Goal: Information Seeking & Learning: Learn about a topic

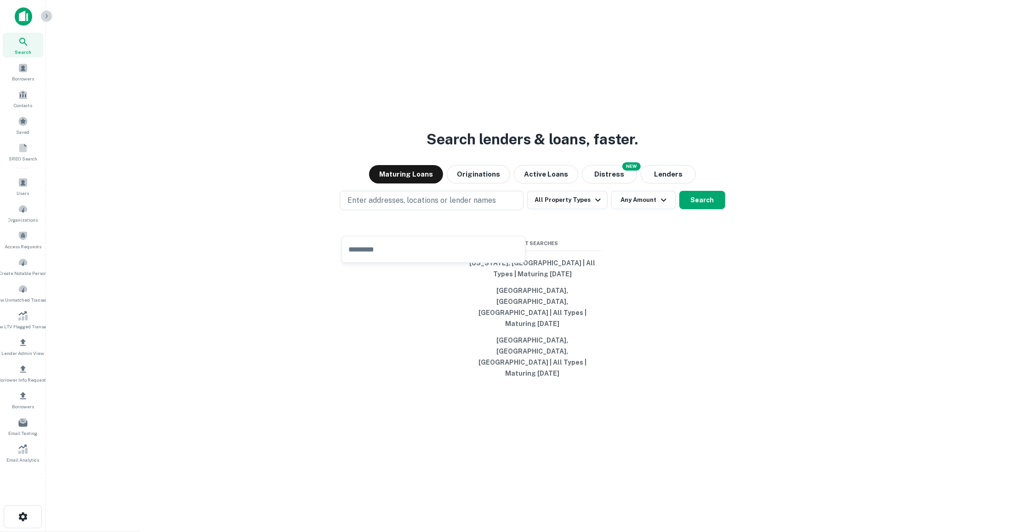
click at [46, 14] on icon "button" at bounding box center [46, 15] width 7 height 7
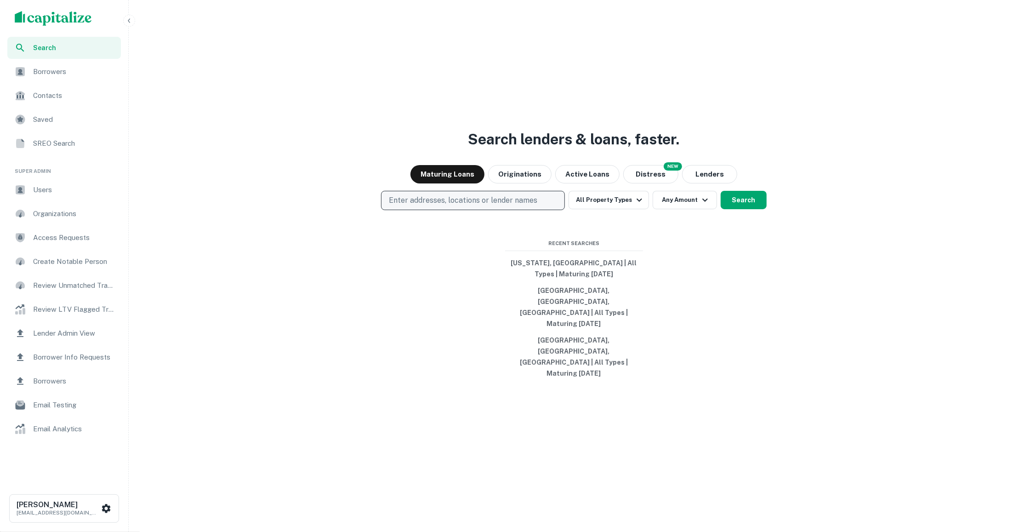
click at [504, 206] on p "Enter addresses, locations or lender names" at bounding box center [463, 200] width 149 height 11
type input "*****"
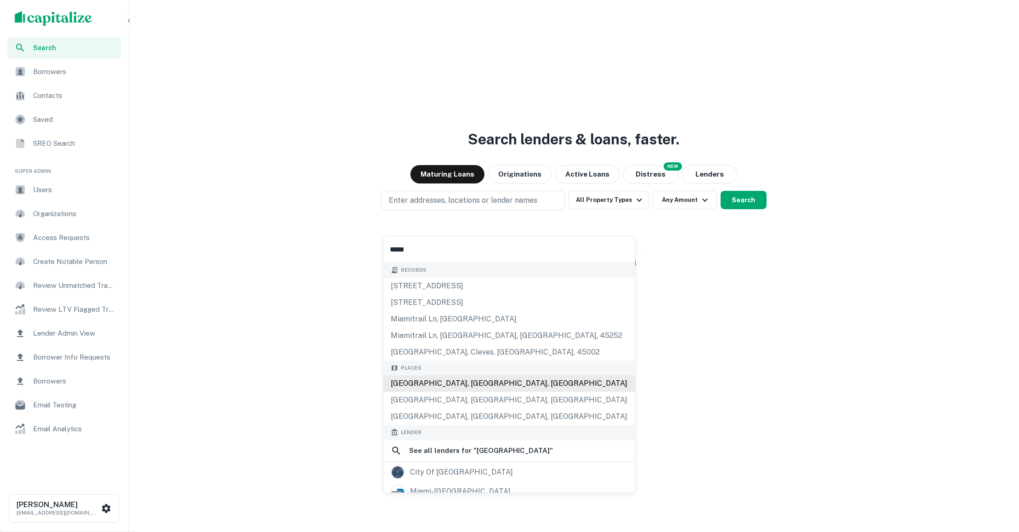
click at [470, 380] on div "Miami, FL, USA" at bounding box center [509, 383] width 252 height 17
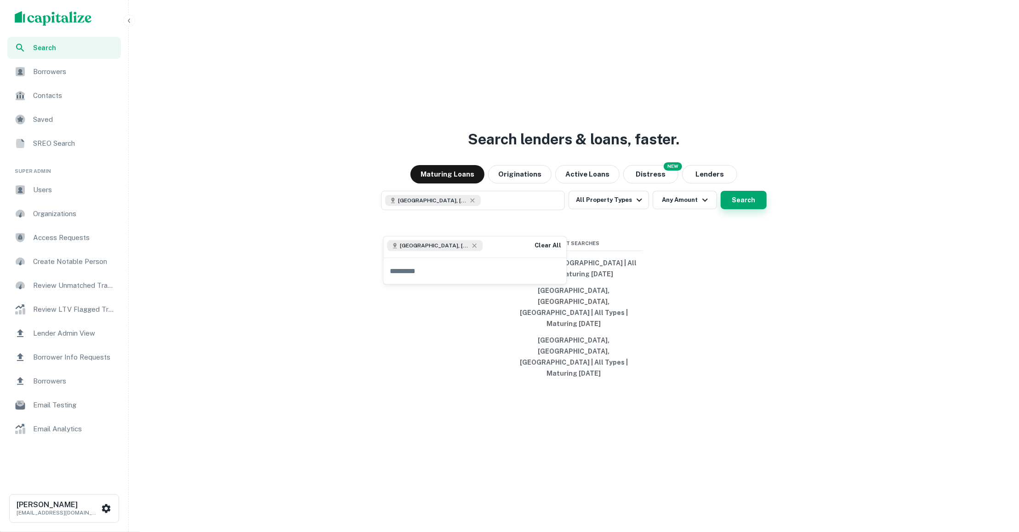
click at [758, 209] on button "Search" at bounding box center [744, 200] width 46 height 18
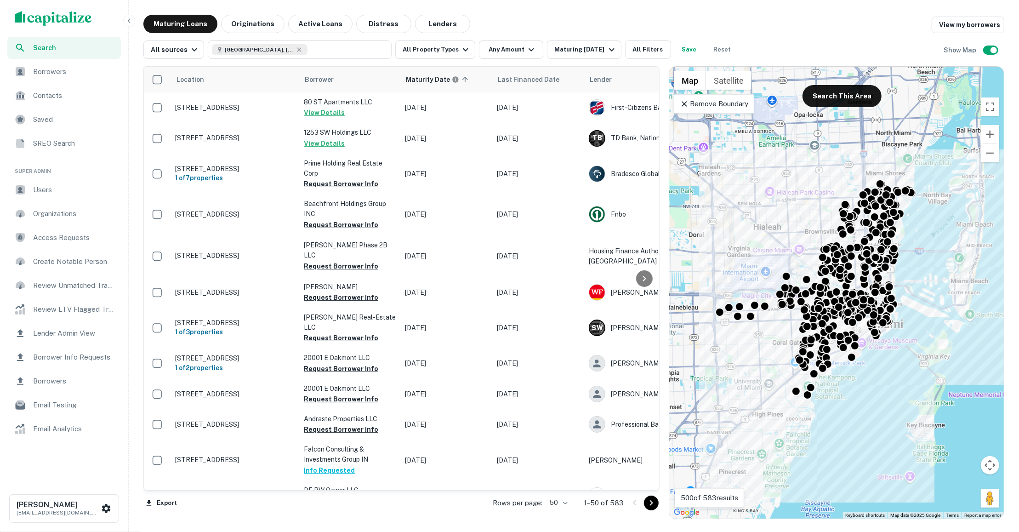
click at [60, 7] on div "scrollable content" at bounding box center [64, 18] width 128 height 37
click at [60, 15] on img "scrollable content" at bounding box center [53, 18] width 77 height 15
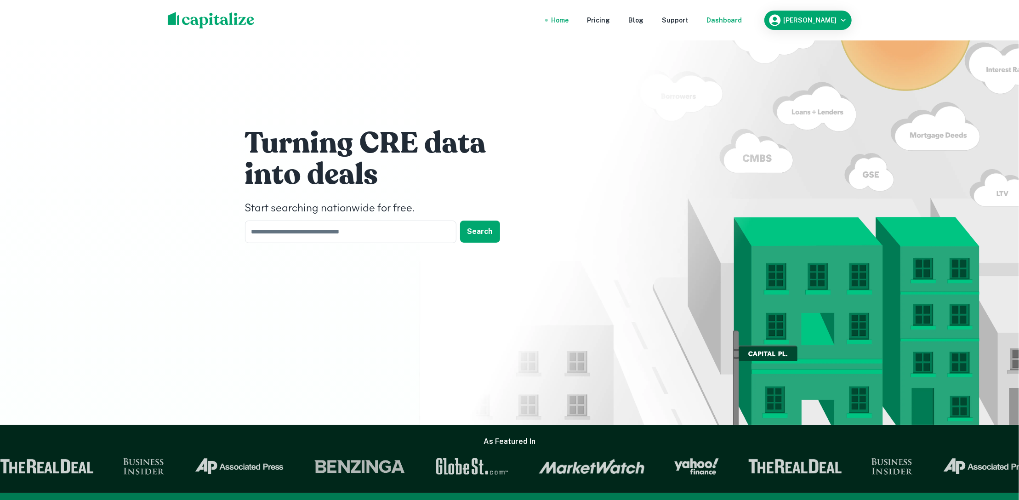
click at [728, 23] on div "Dashboard" at bounding box center [724, 20] width 35 height 10
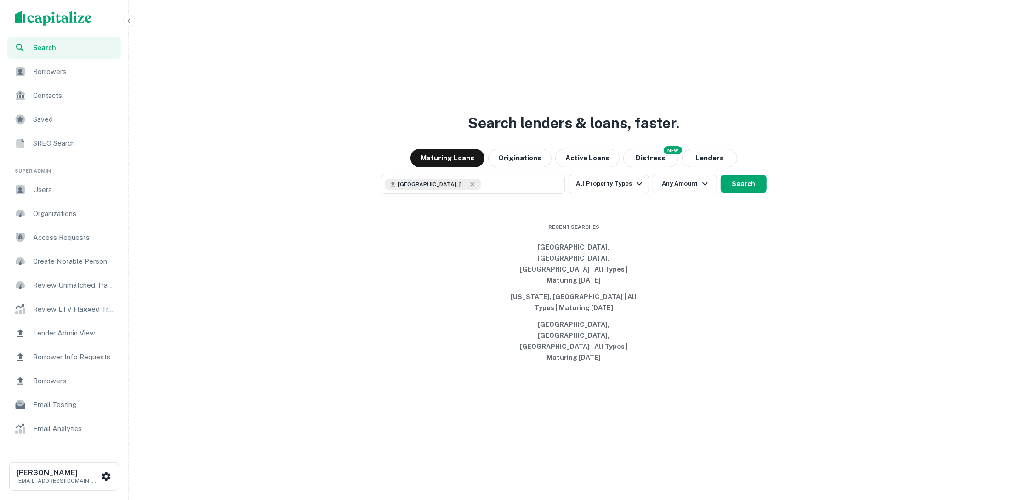
click at [126, 22] on icon "button" at bounding box center [129, 20] width 7 height 7
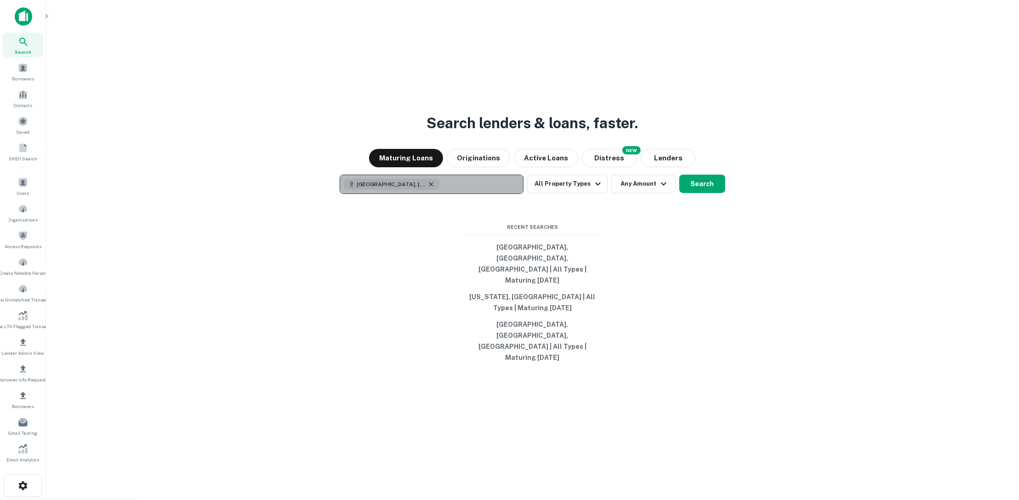
click at [428, 188] on icon "button" at bounding box center [431, 184] width 7 height 7
click at [406, 190] on p "Enter addresses, locations or lender names" at bounding box center [422, 184] width 149 height 11
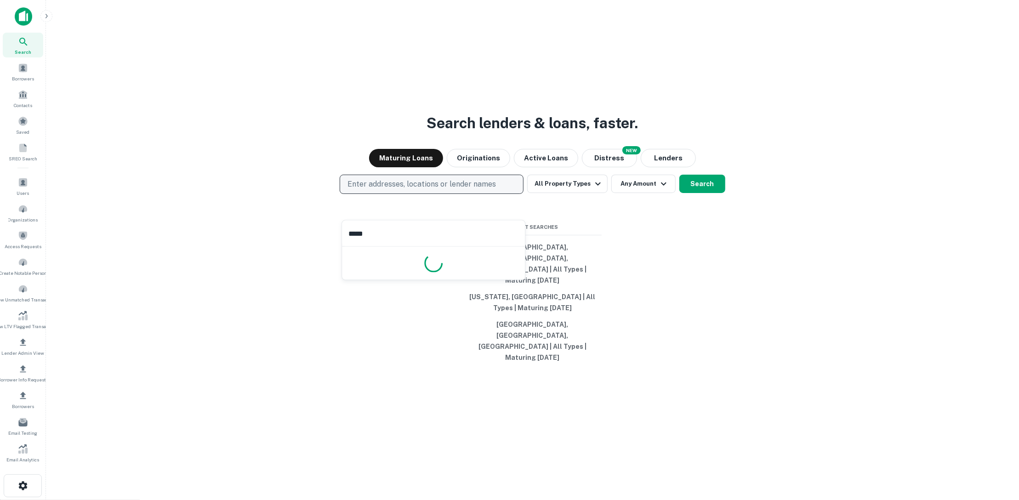
type input "******"
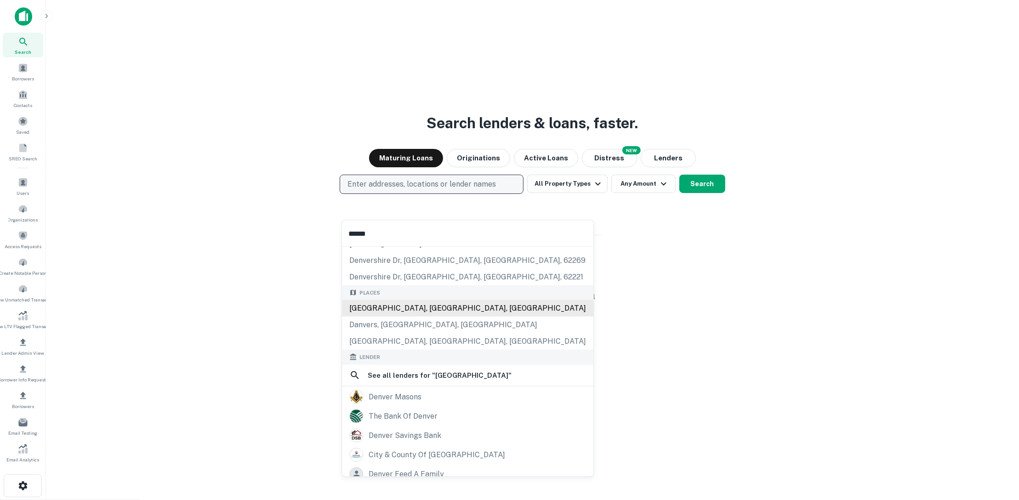
scroll to position [62, 0]
click at [437, 308] on div "Denver, CO, USA" at bounding box center [468, 306] width 252 height 17
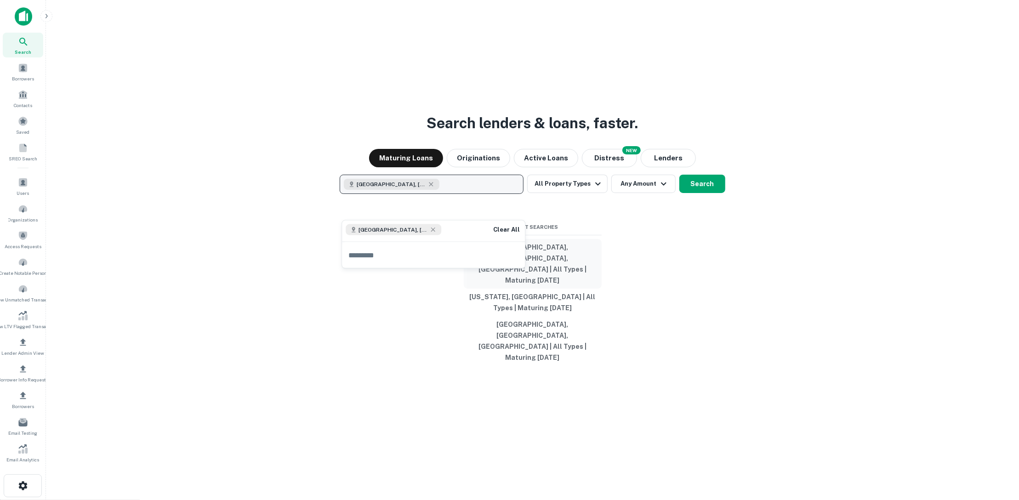
scroll to position [0, 0]
click at [709, 193] on button "Search" at bounding box center [703, 184] width 46 height 18
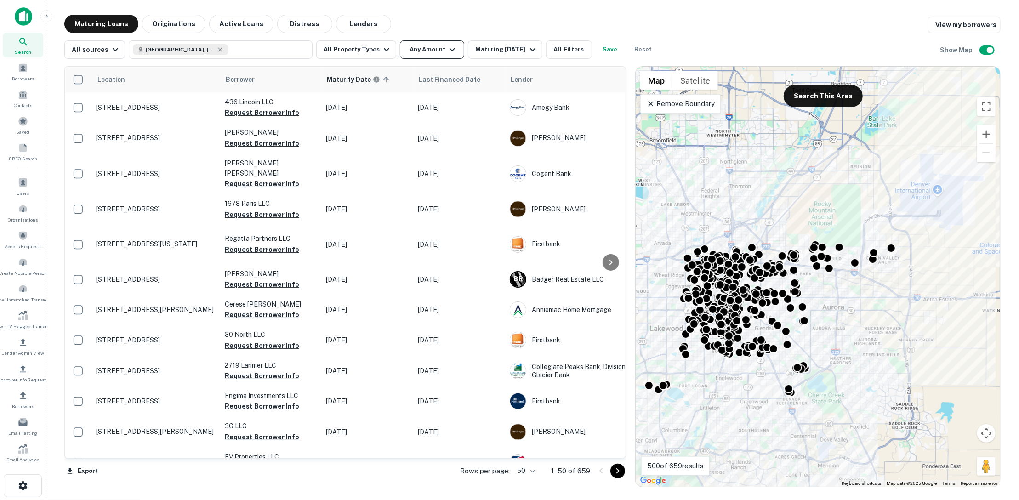
click at [447, 54] on icon "button" at bounding box center [452, 49] width 11 height 11
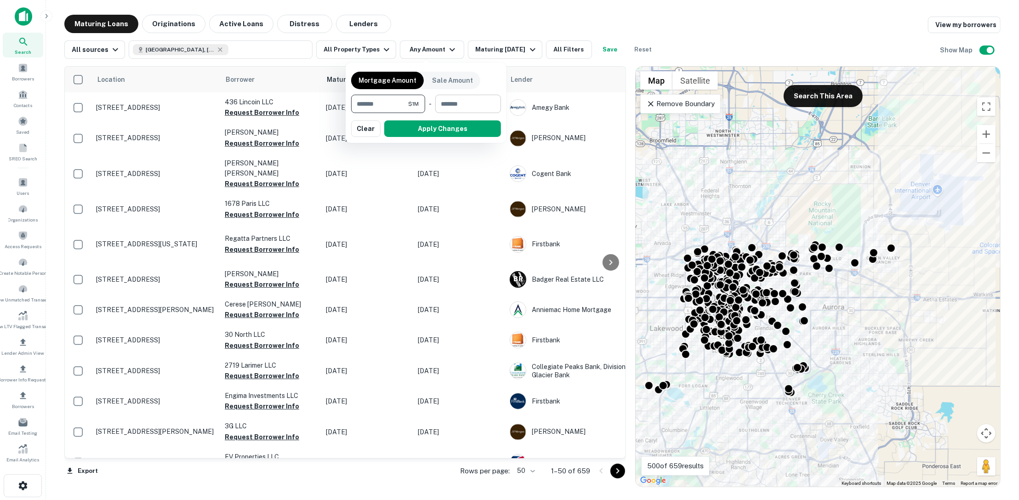
type input "*******"
click at [465, 100] on input "number" at bounding box center [464, 104] width 59 height 18
type input "********"
click at [467, 123] on button "Apply Changes" at bounding box center [442, 128] width 117 height 17
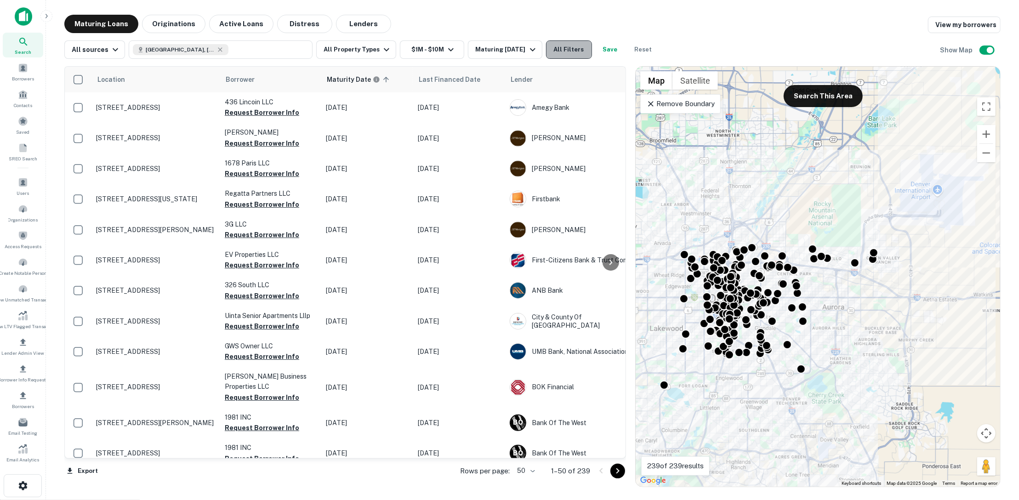
click at [555, 51] on button "All Filters" at bounding box center [569, 49] width 46 height 18
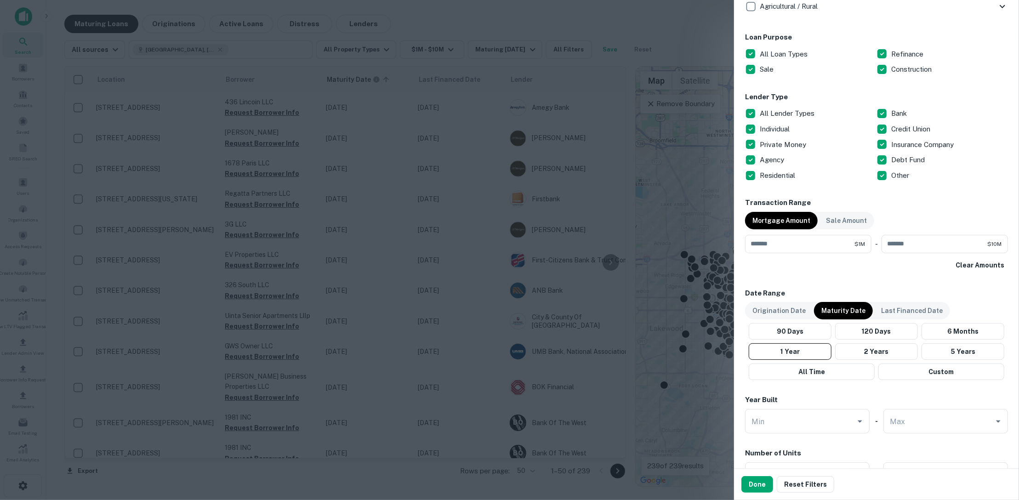
scroll to position [493, 0]
click at [761, 479] on button "Done" at bounding box center [758, 484] width 32 height 17
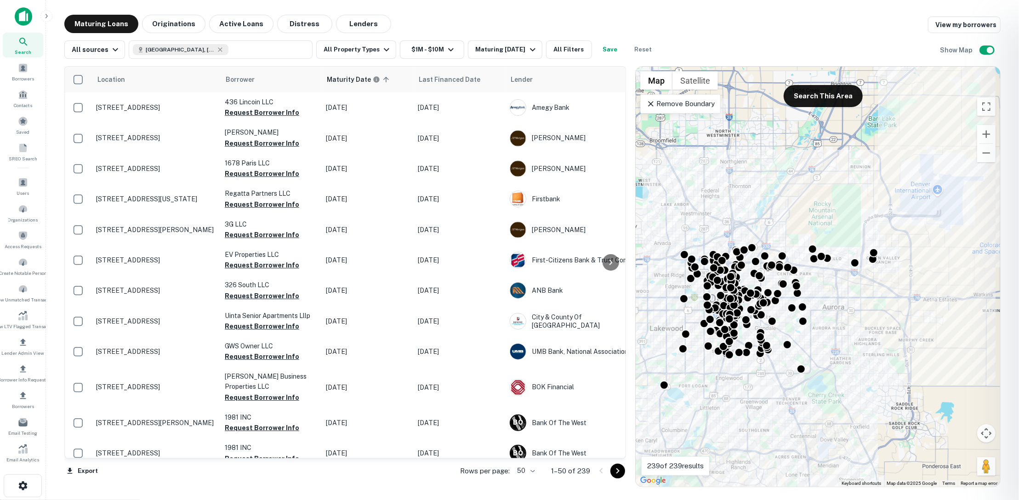
click at [476, 157] on div at bounding box center [509, 250] width 1019 height 500
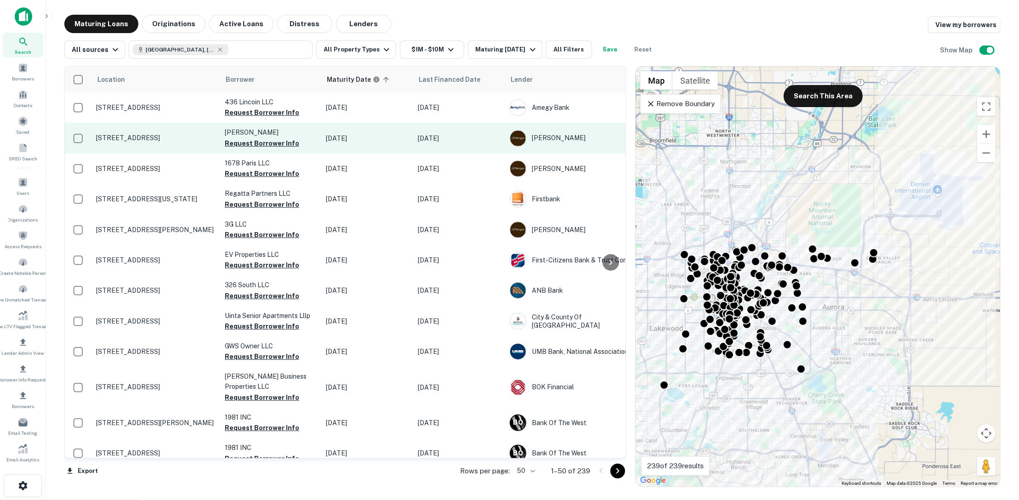
click at [160, 137] on p "1435 N Pearl St Denver, CO 80203" at bounding box center [156, 138] width 120 height 8
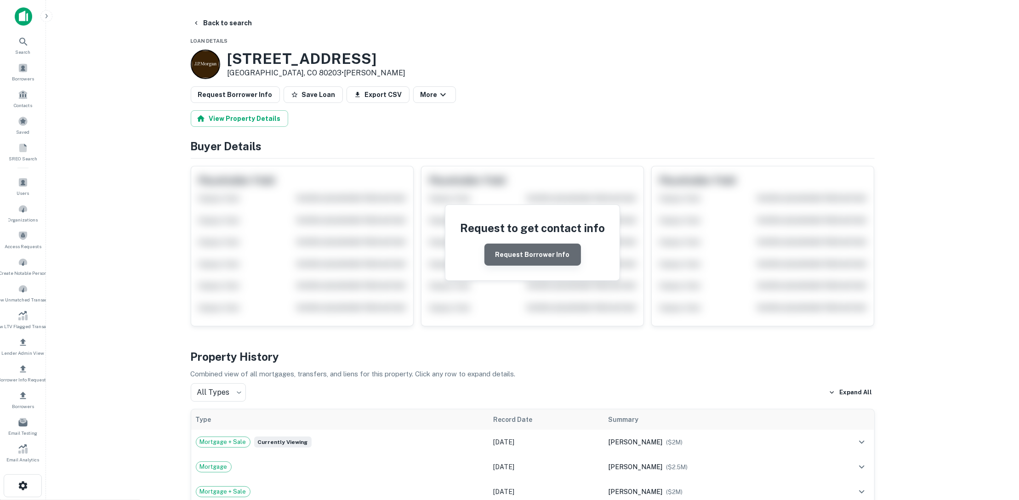
click at [545, 250] on button "Request Borrower Info" at bounding box center [533, 255] width 97 height 22
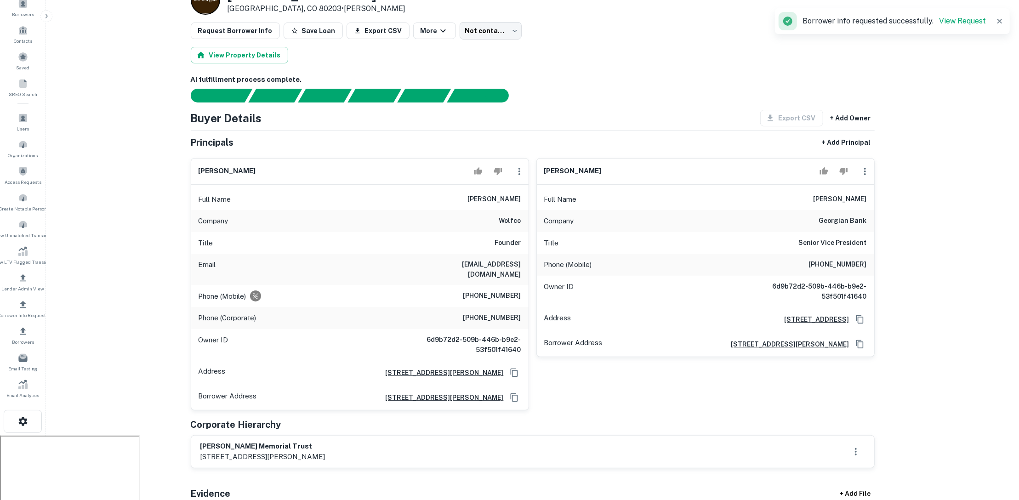
scroll to position [76, 0]
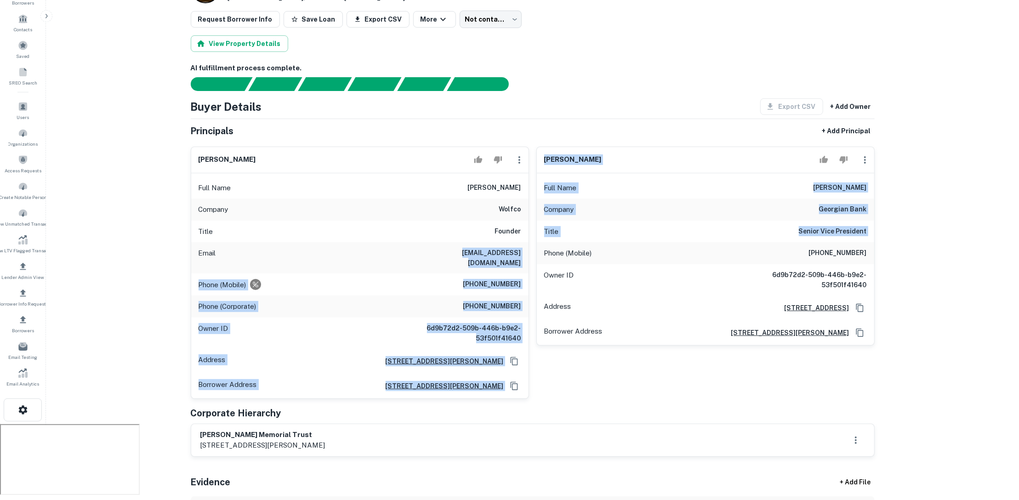
drag, startPoint x: 463, startPoint y: 255, endPoint x: 540, endPoint y: 255, distance: 76.3
click at [540, 255] on div "daniel wolf Full Name daniel wolf Company wolfco Title Founder Email dwolf@wolf…" at bounding box center [529, 269] width 692 height 260
click at [505, 274] on div "Phone (Mobile) (630) 291-4665" at bounding box center [359, 285] width 337 height 22
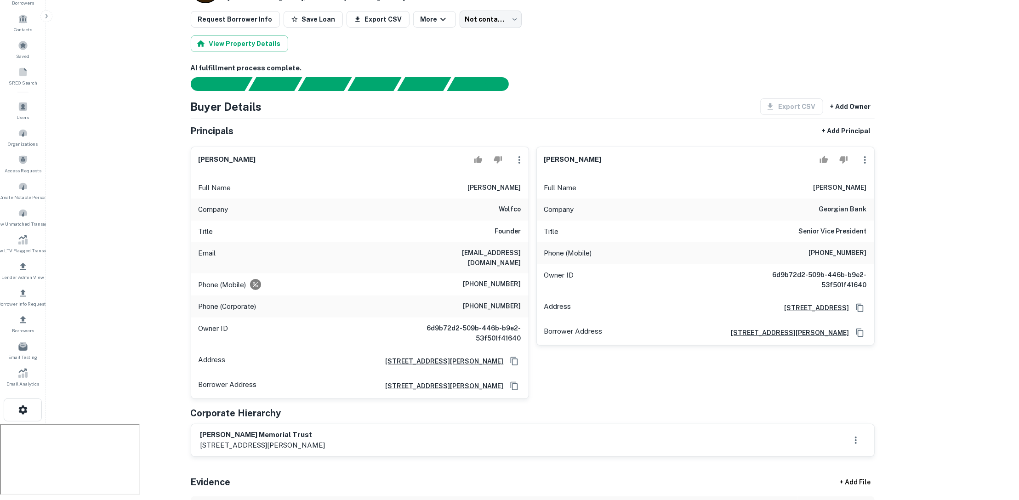
scroll to position [0, 0]
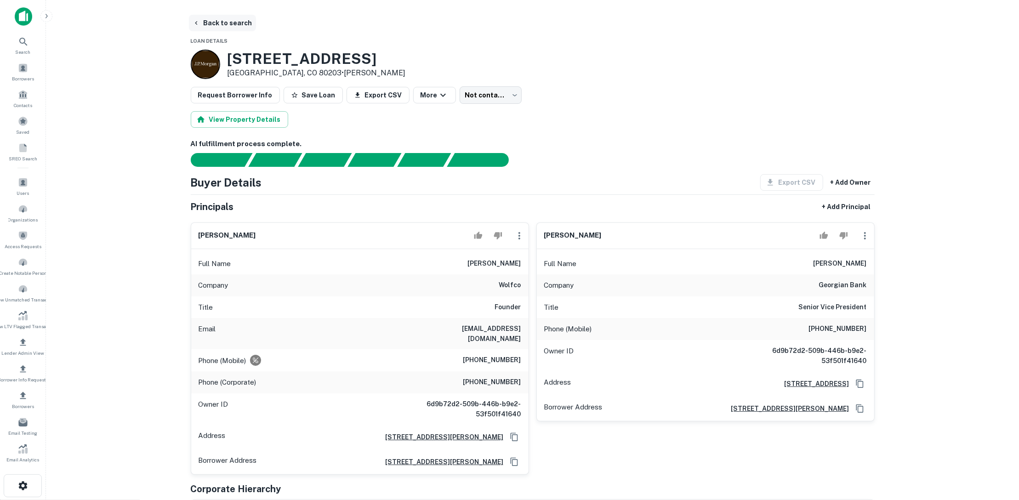
click at [248, 16] on button "Back to search" at bounding box center [222, 23] width 67 height 17
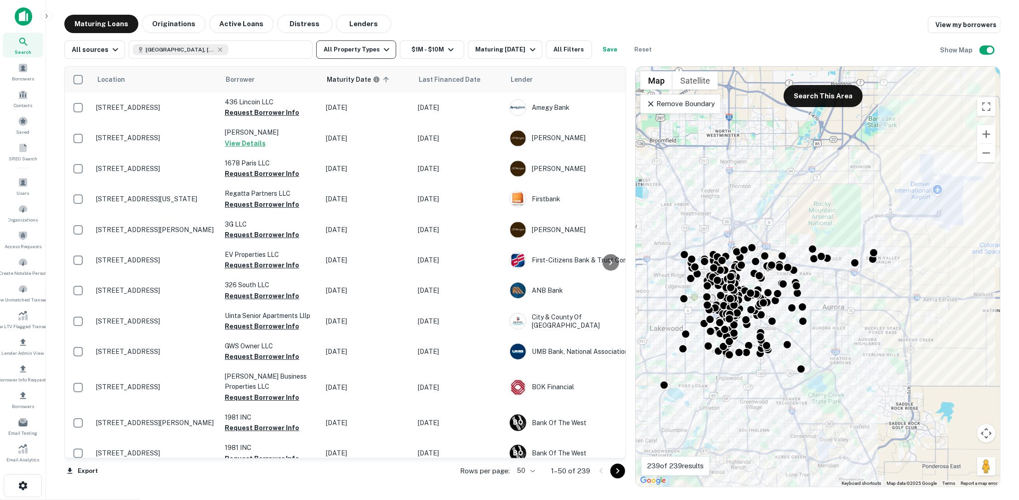
click at [383, 50] on icon "button" at bounding box center [386, 49] width 11 height 11
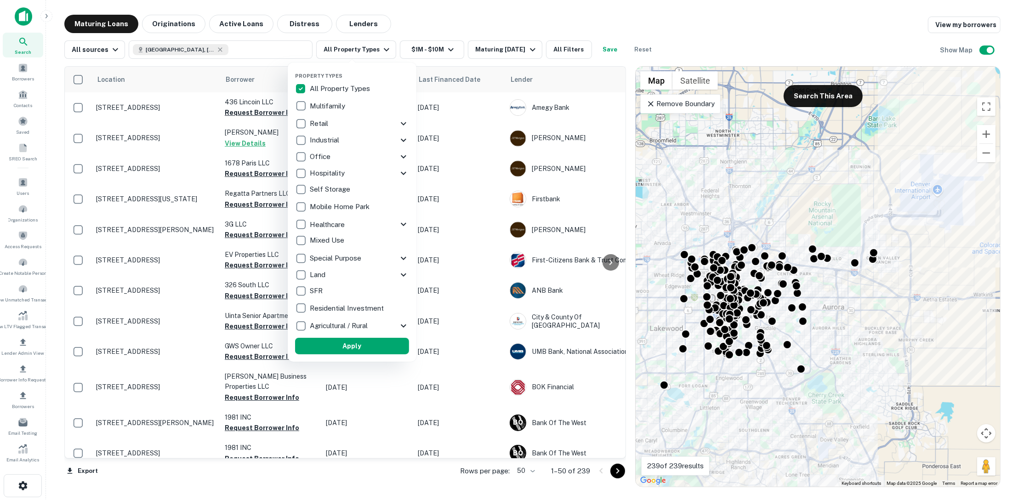
click at [423, 46] on div at bounding box center [509, 250] width 1019 height 500
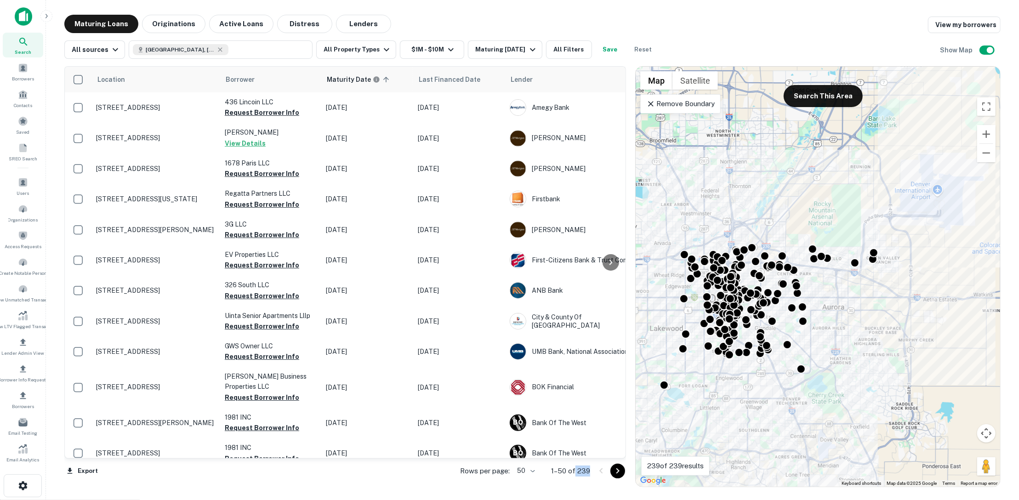
drag, startPoint x: 593, startPoint y: 472, endPoint x: 577, endPoint y: 473, distance: 16.6
click at [577, 473] on div "Rows per page: 50 ** 1–50 of 239" at bounding box center [537, 471] width 177 height 25
click at [516, 44] on button "Maturing [DATE]" at bounding box center [505, 49] width 74 height 18
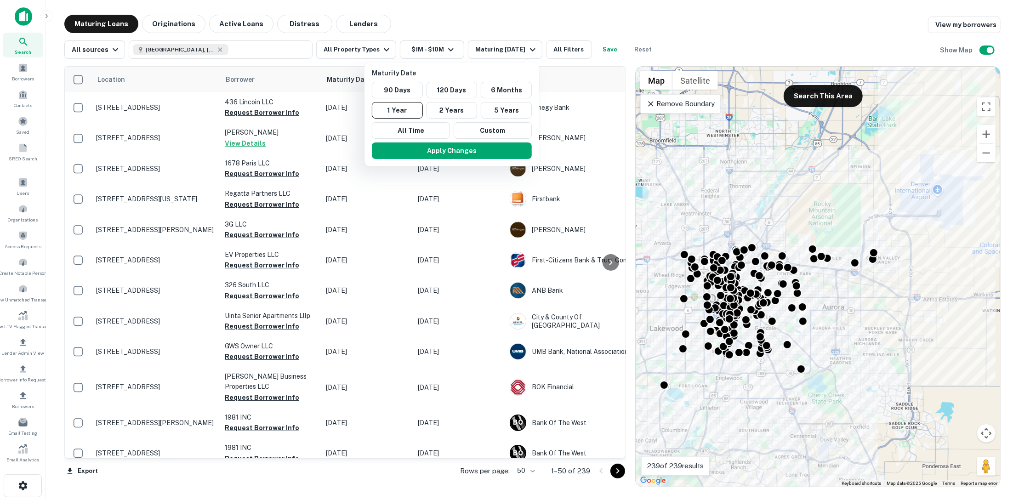
click at [509, 35] on div at bounding box center [509, 250] width 1019 height 500
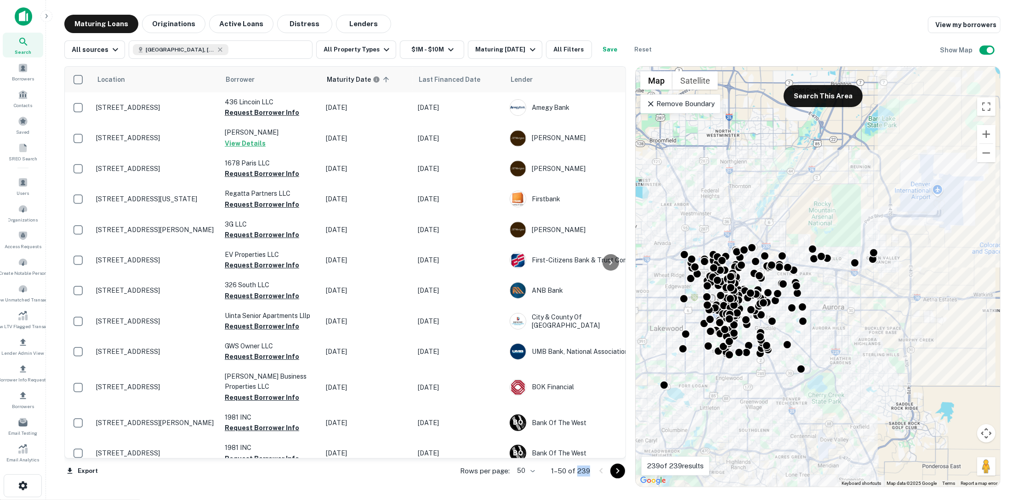
drag, startPoint x: 579, startPoint y: 474, endPoint x: 592, endPoint y: 473, distance: 12.4
click at [592, 473] on div "Rows per page: 50 ** 1–50 of 239" at bounding box center [537, 471] width 177 height 25
click at [512, 51] on div "Maturing [DATE]" at bounding box center [506, 49] width 63 height 11
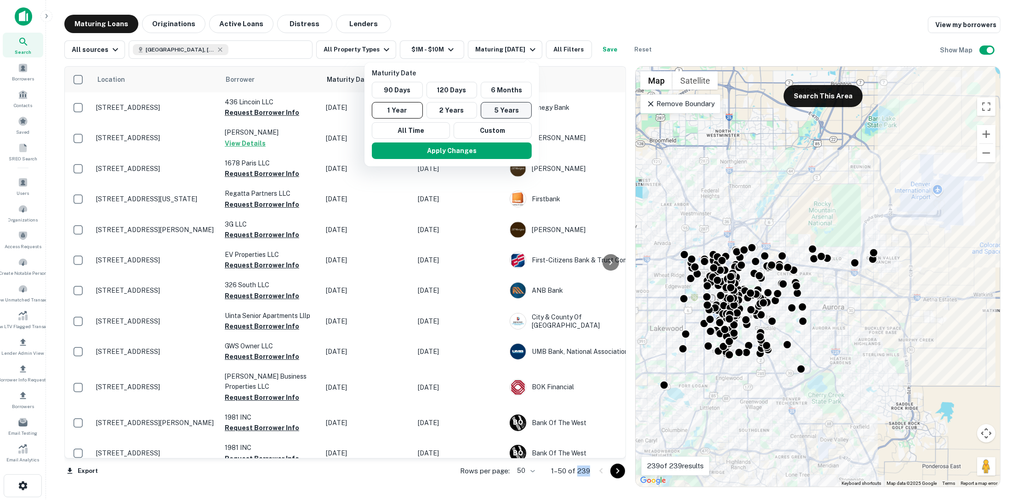
click at [503, 103] on button "5 Years" at bounding box center [506, 110] width 51 height 17
click at [486, 149] on button "Apply Changes" at bounding box center [457, 151] width 160 height 17
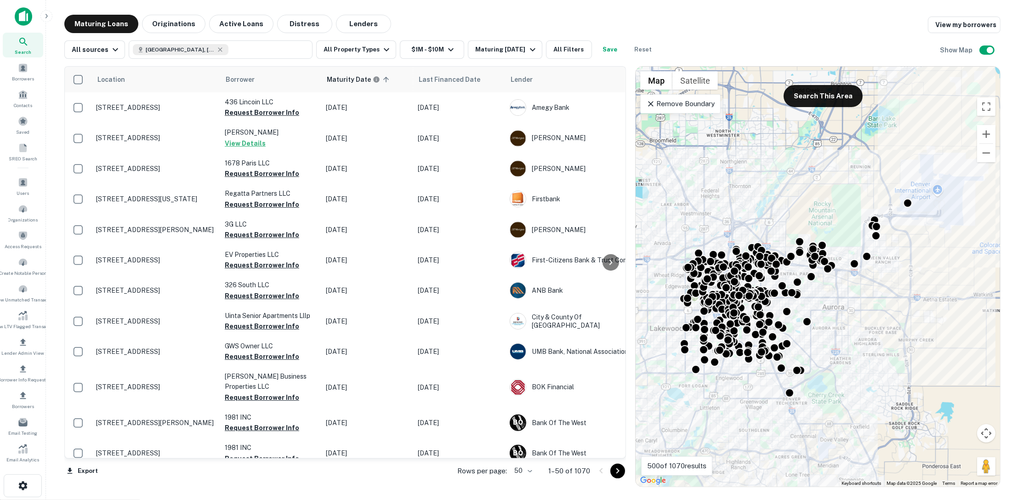
click at [653, 105] on icon at bounding box center [651, 104] width 6 height 6
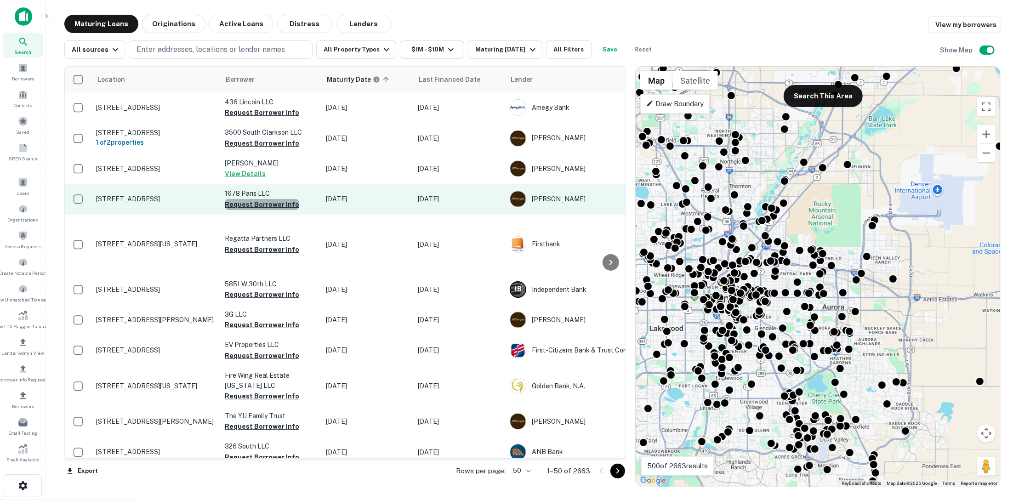
click at [263, 209] on button "Request Borrower Info" at bounding box center [262, 204] width 74 height 11
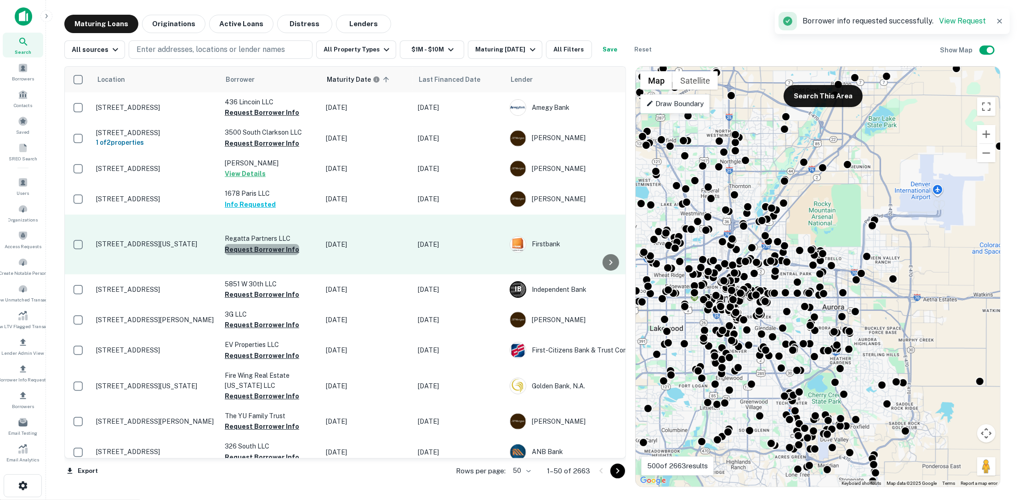
click at [263, 255] on button "Request Borrower Info" at bounding box center [262, 249] width 74 height 11
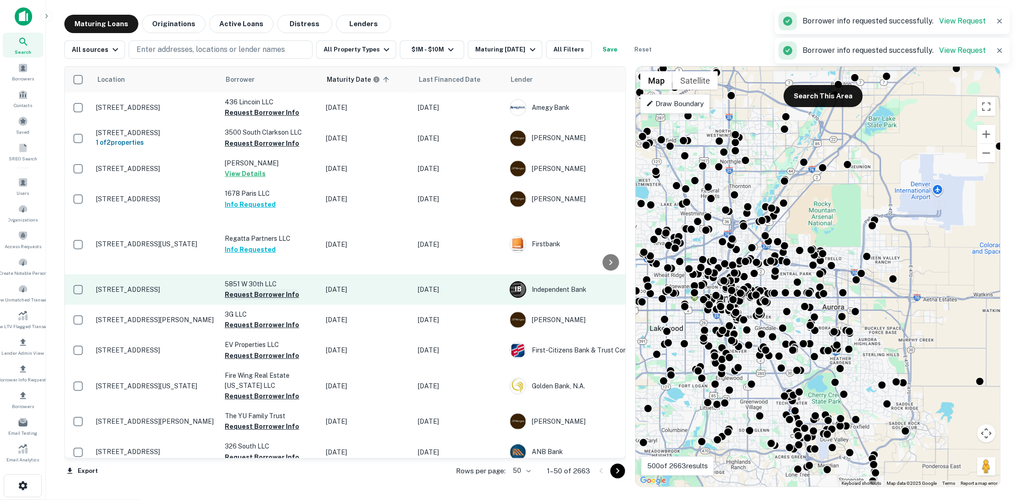
click at [264, 300] on button "Request Borrower Info" at bounding box center [262, 294] width 74 height 11
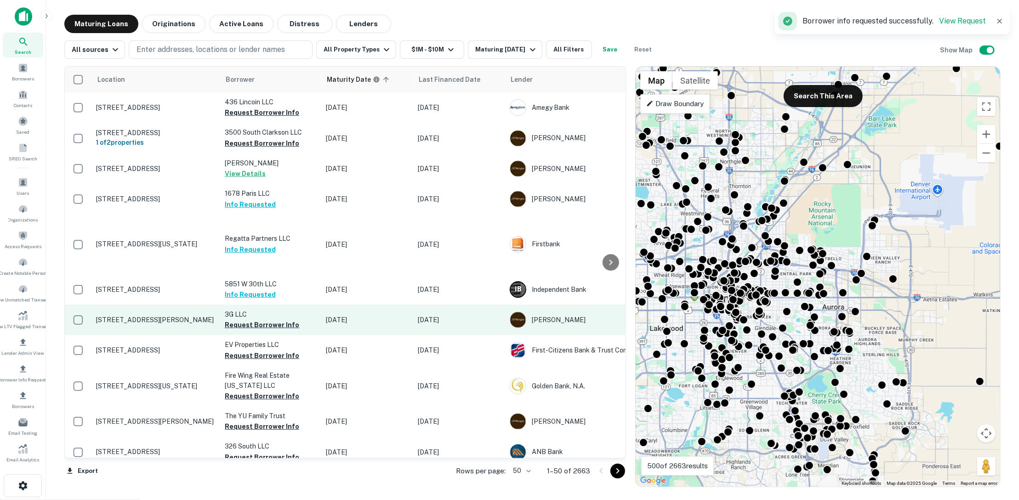
click at [181, 323] on p "40 N Ogden St Denver, CO 80218" at bounding box center [156, 320] width 120 height 8
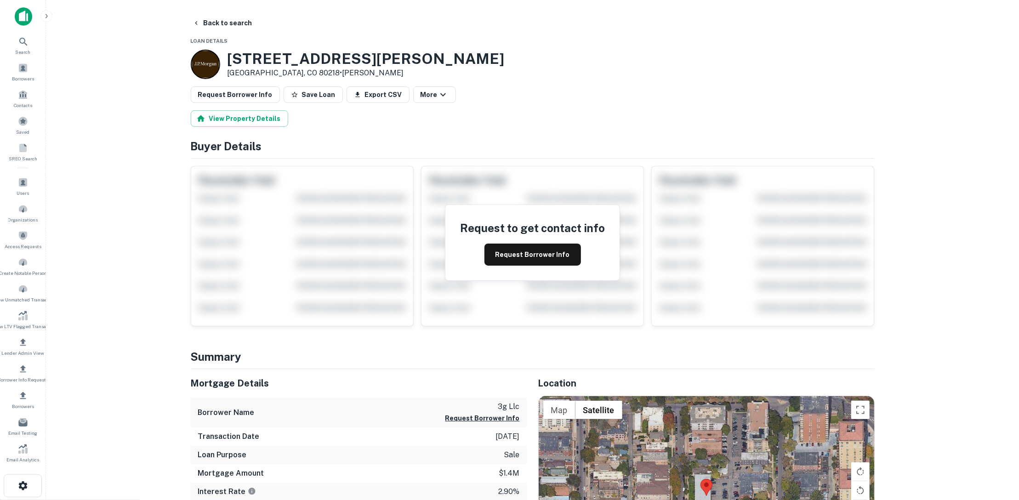
scroll to position [89, 0]
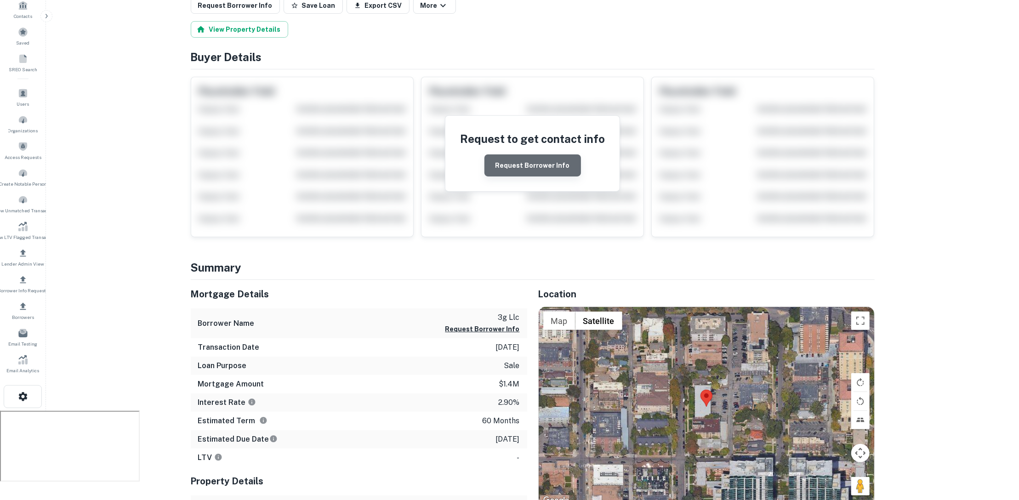
click at [544, 166] on button "Request Borrower Info" at bounding box center [533, 165] width 97 height 22
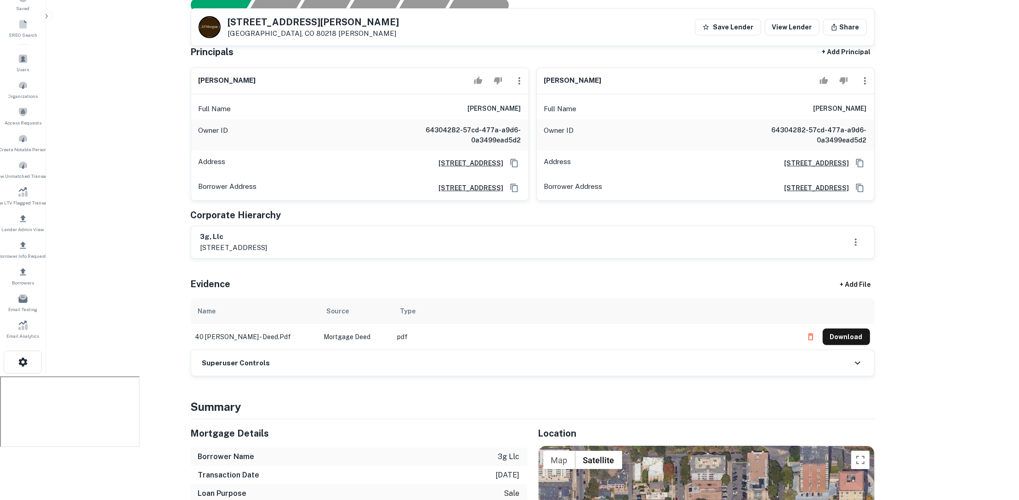
scroll to position [102, 0]
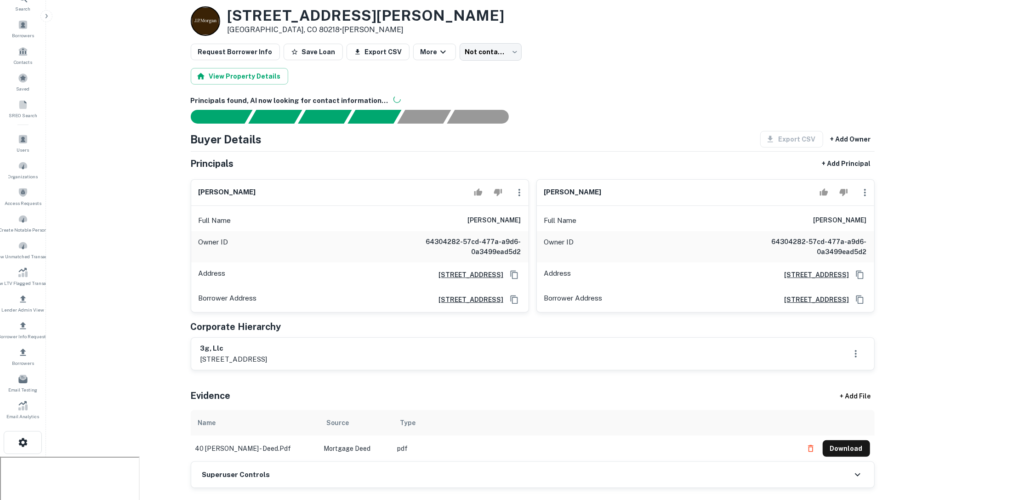
scroll to position [33, 0]
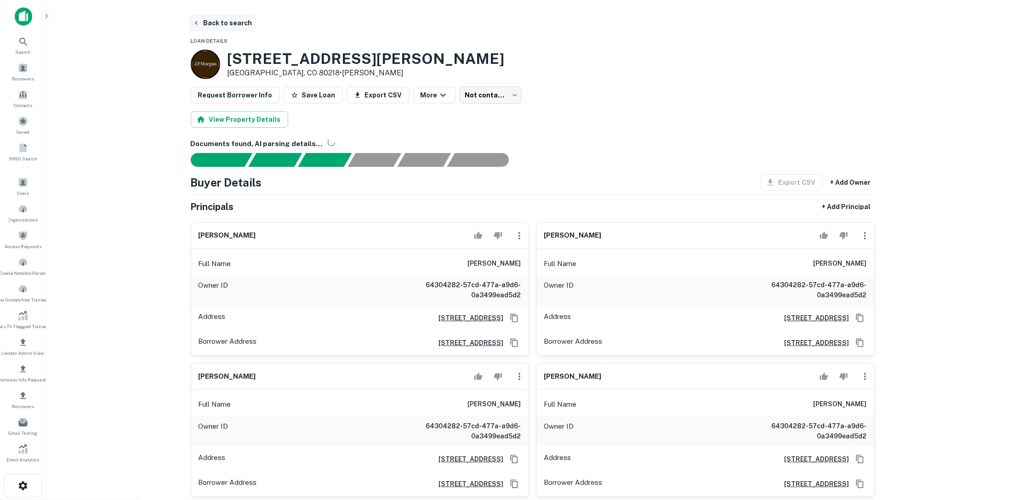
click at [234, 26] on button "Back to search" at bounding box center [222, 23] width 67 height 17
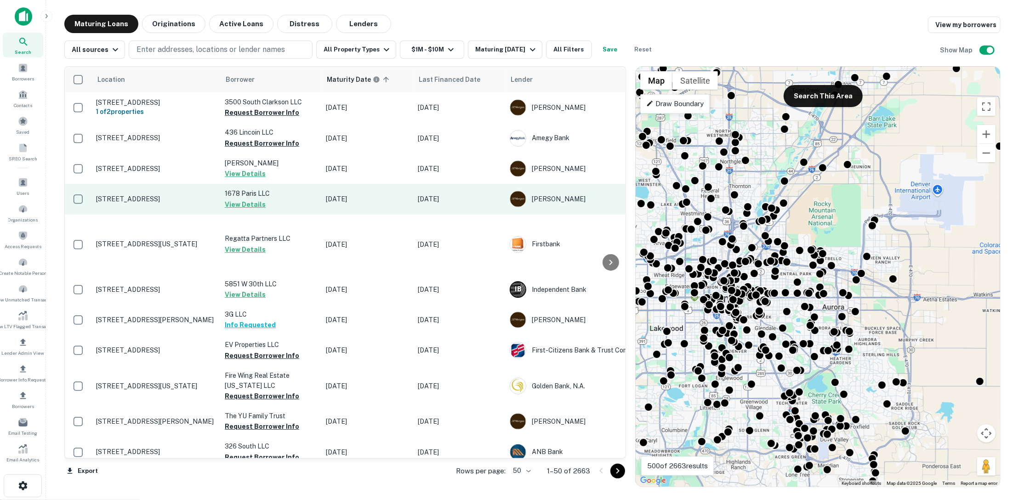
click at [176, 212] on td "[STREET_ADDRESS]" at bounding box center [156, 199] width 129 height 30
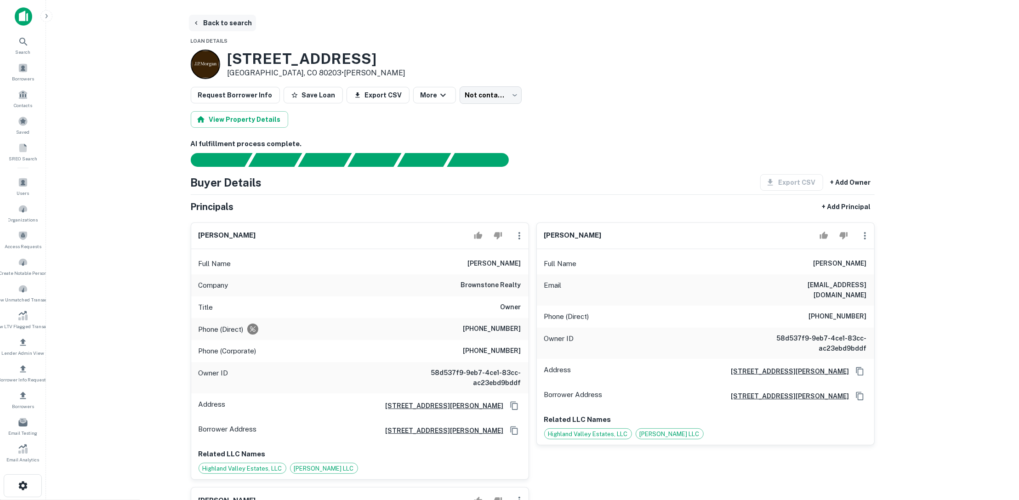
click at [240, 24] on button "Back to search" at bounding box center [222, 23] width 67 height 17
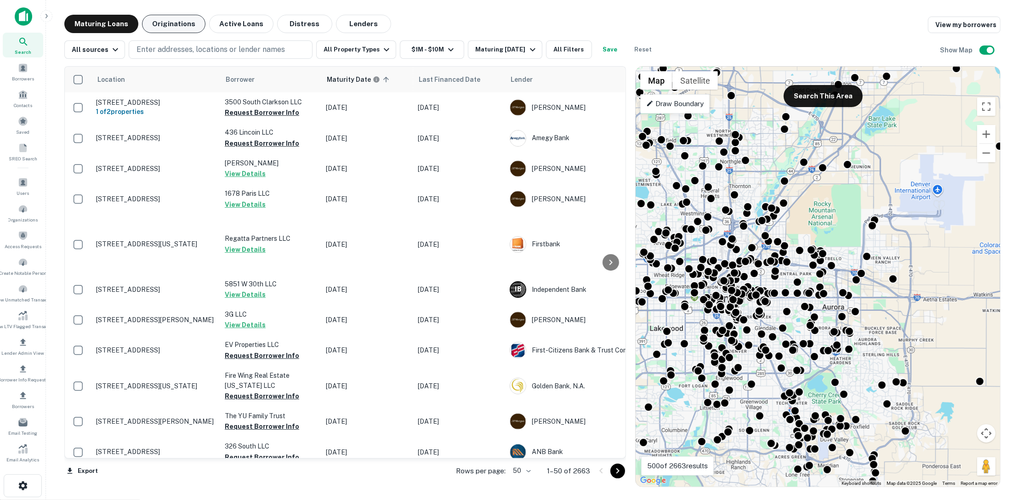
click at [186, 24] on button "Originations" at bounding box center [173, 24] width 63 height 18
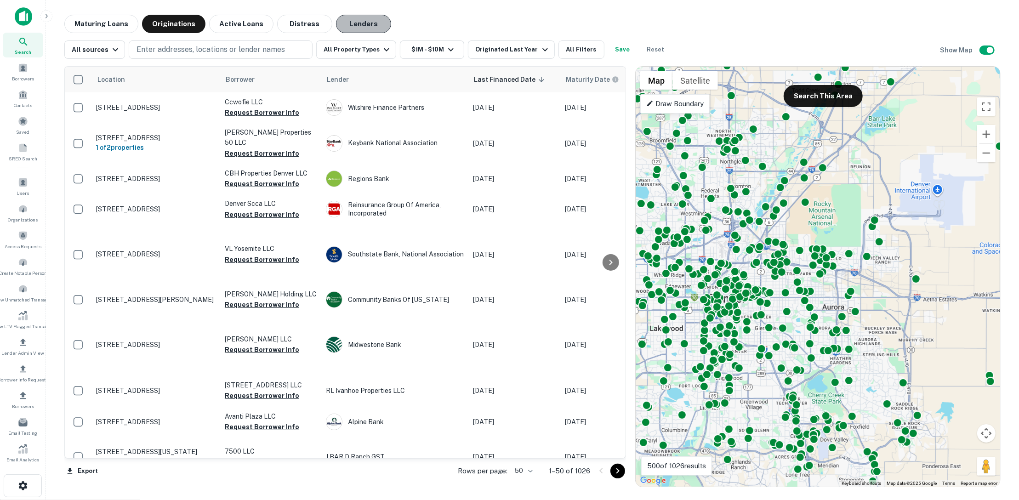
click at [360, 20] on button "Lenders" at bounding box center [363, 24] width 55 height 18
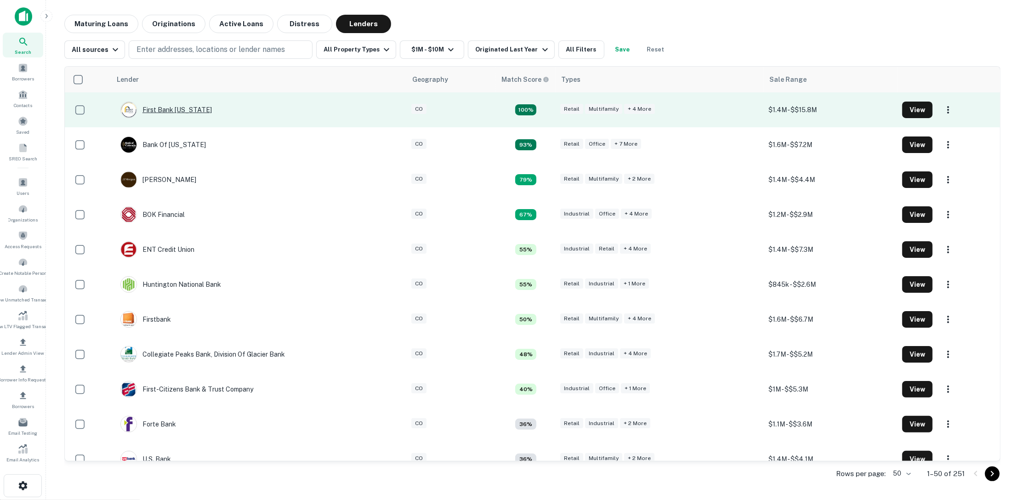
click at [179, 112] on div "First Bank [US_STATE]" at bounding box center [166, 110] width 92 height 17
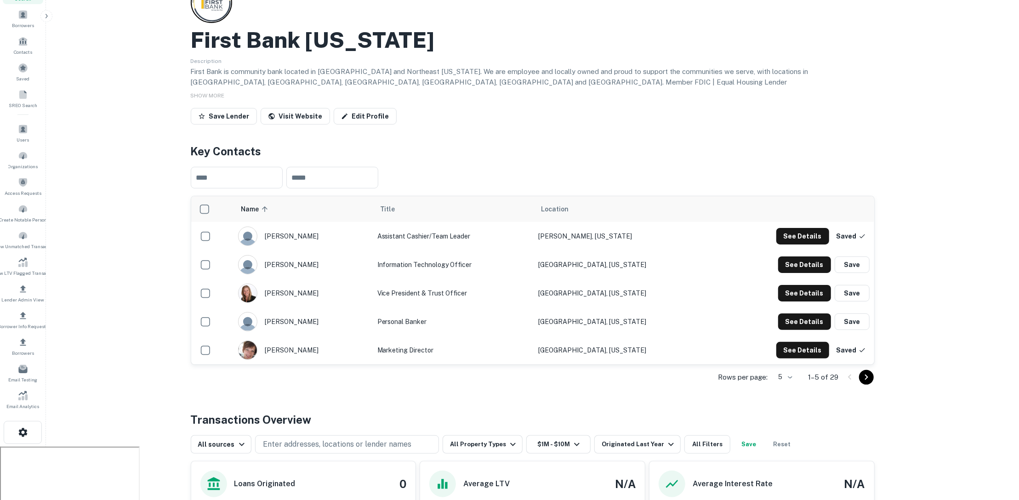
scroll to position [61, 0]
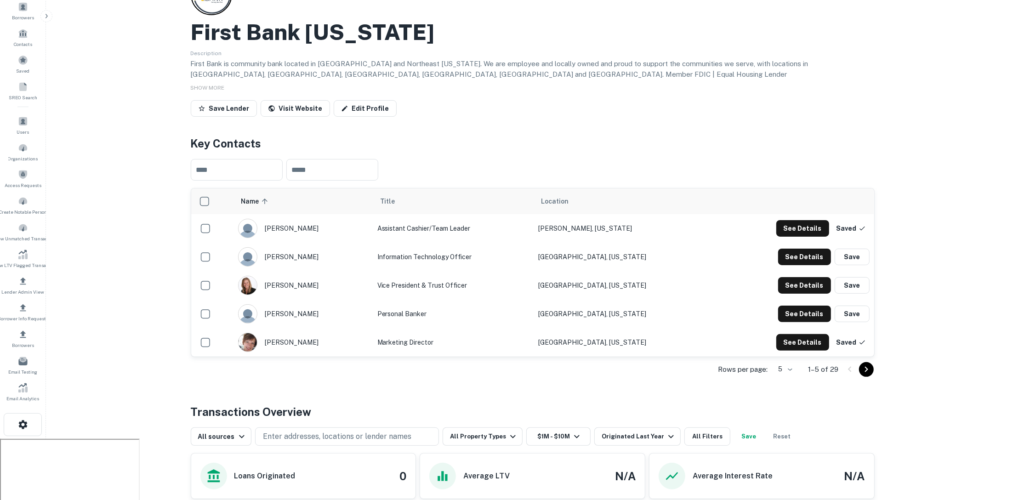
click at [794, 371] on body "Search Borrowers Contacts Saved SREO Search Users Organizations Access Requests…" at bounding box center [509, 189] width 1019 height 500
click at [780, 437] on li "50" at bounding box center [784, 437] width 24 height 17
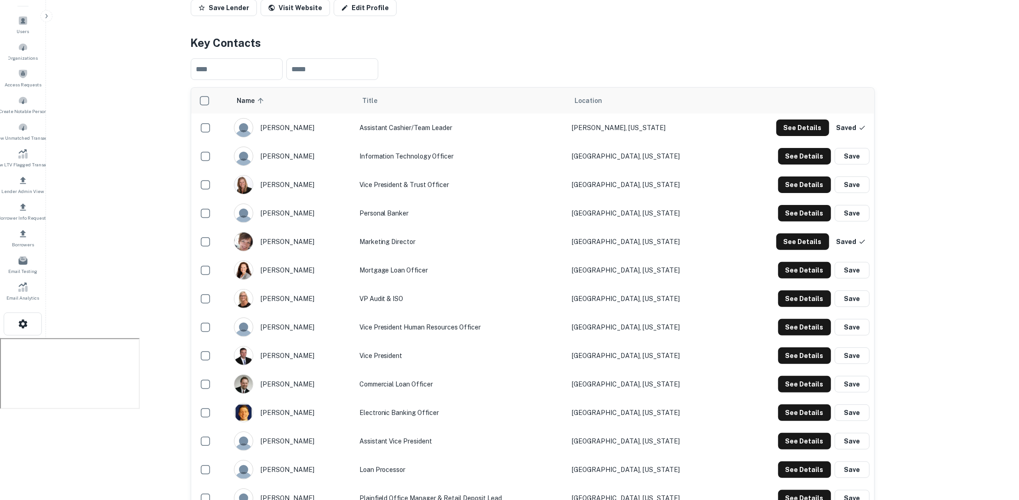
scroll to position [160, 0]
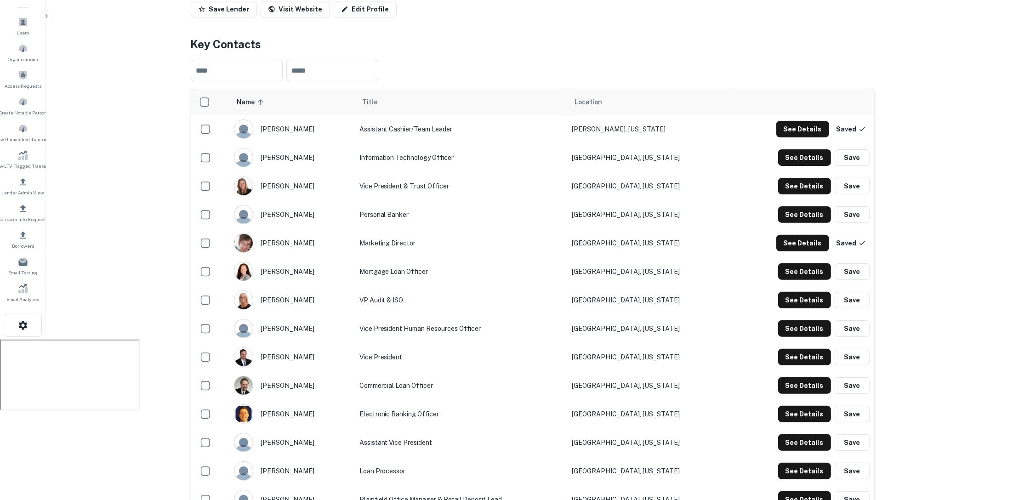
click at [459, 391] on td "Commercial Loan Officer" at bounding box center [461, 386] width 212 height 29
click at [798, 385] on button "See Details" at bounding box center [804, 385] width 53 height 17
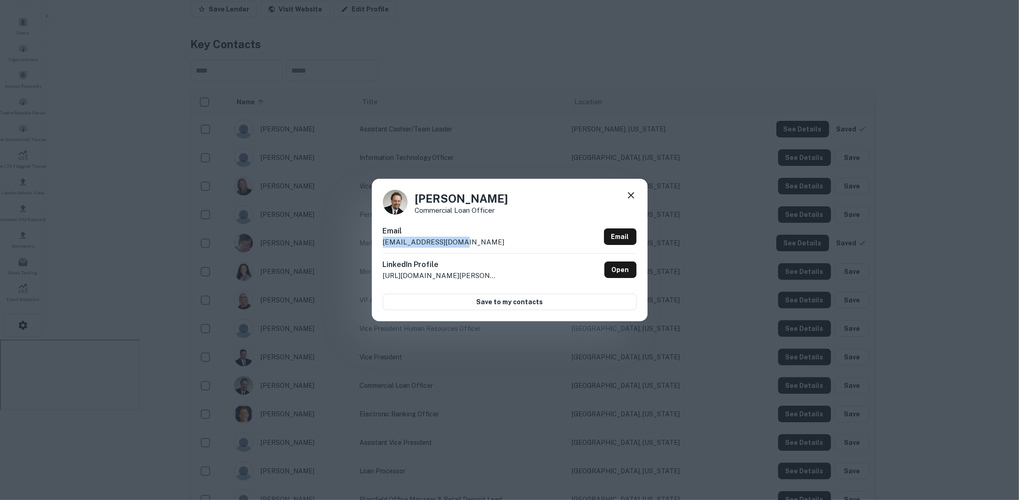
drag, startPoint x: 451, startPoint y: 240, endPoint x: 365, endPoint y: 238, distance: 86.0
click at [365, 238] on div "Kirk Hummel Commercial Loan Officer Email kirkh@firstiowa.bank Email LinkedIn P…" at bounding box center [509, 250] width 1019 height 500
click at [630, 197] on icon at bounding box center [631, 195] width 11 height 11
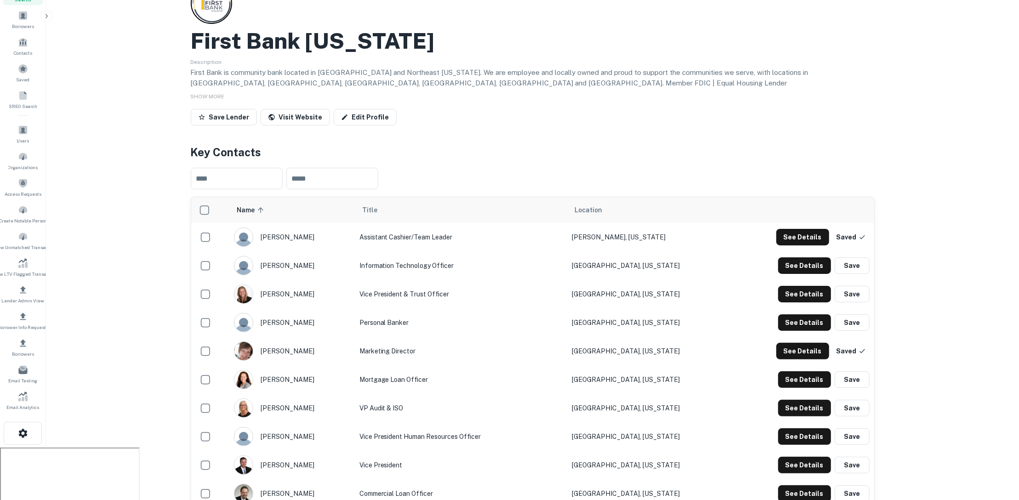
scroll to position [0, 0]
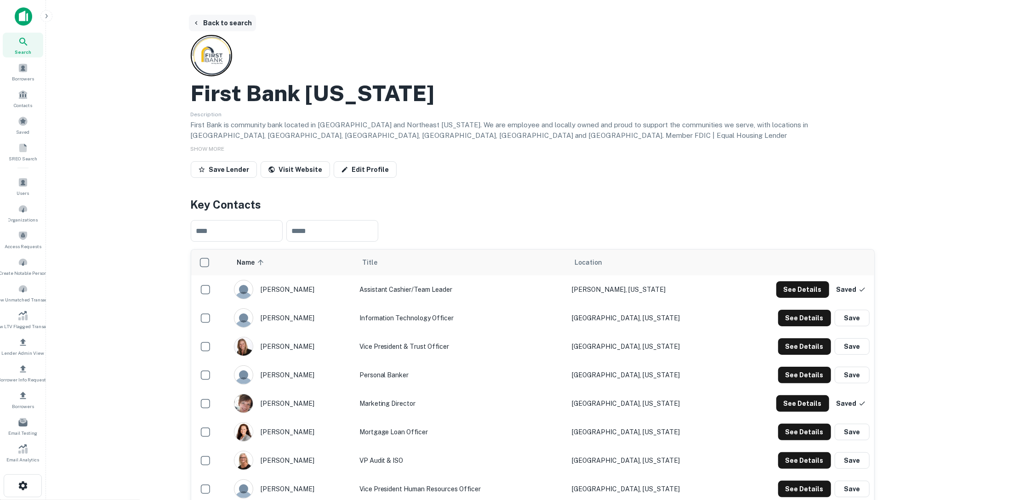
click at [238, 27] on button "Back to search" at bounding box center [222, 23] width 67 height 17
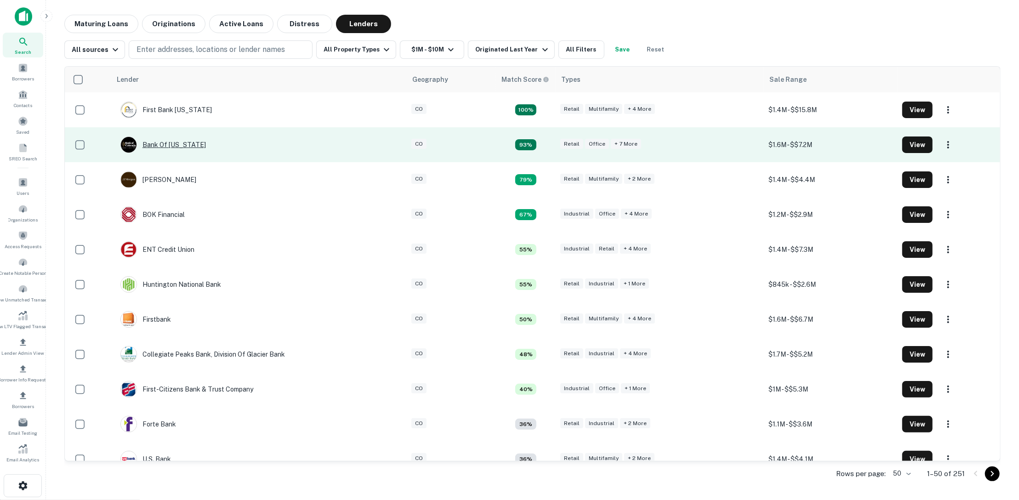
click at [163, 140] on div "Bank Of Colorado" at bounding box center [163, 145] width 86 height 17
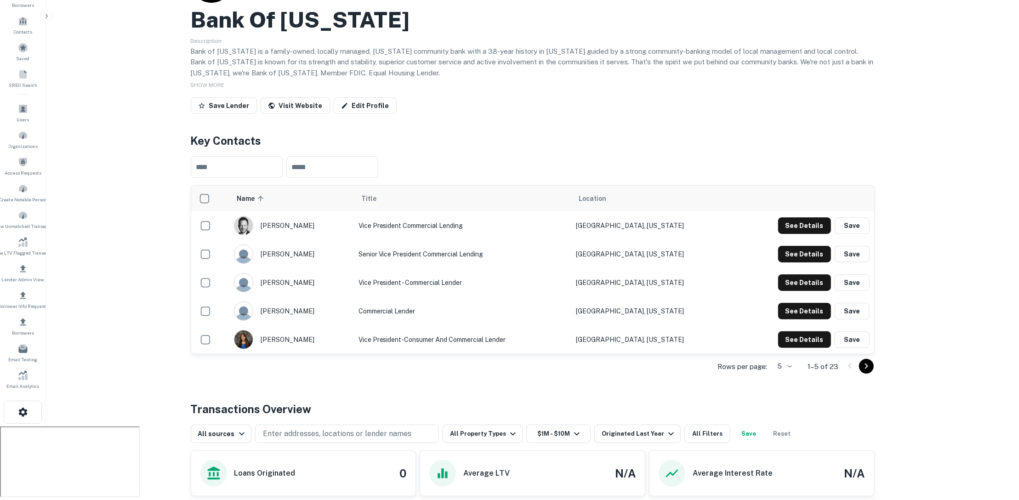
scroll to position [85, 0]
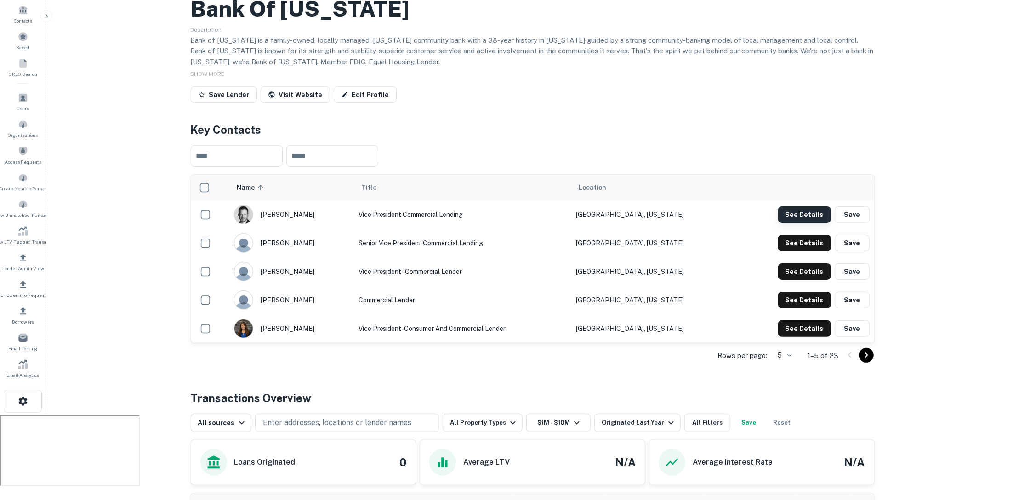
click at [794, 214] on button "See Details" at bounding box center [804, 214] width 53 height 17
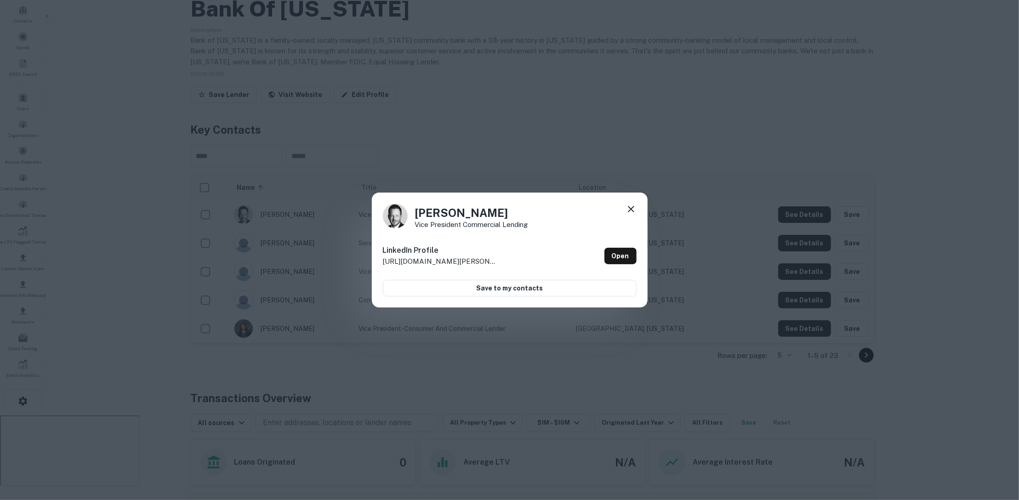
click at [627, 209] on icon at bounding box center [631, 209] width 11 height 11
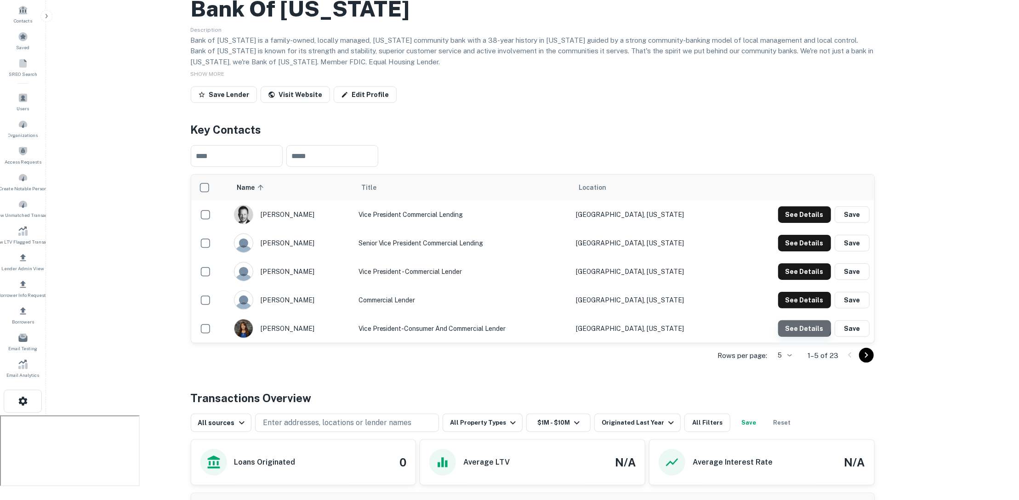
click at [792, 323] on button "See Details" at bounding box center [804, 328] width 53 height 17
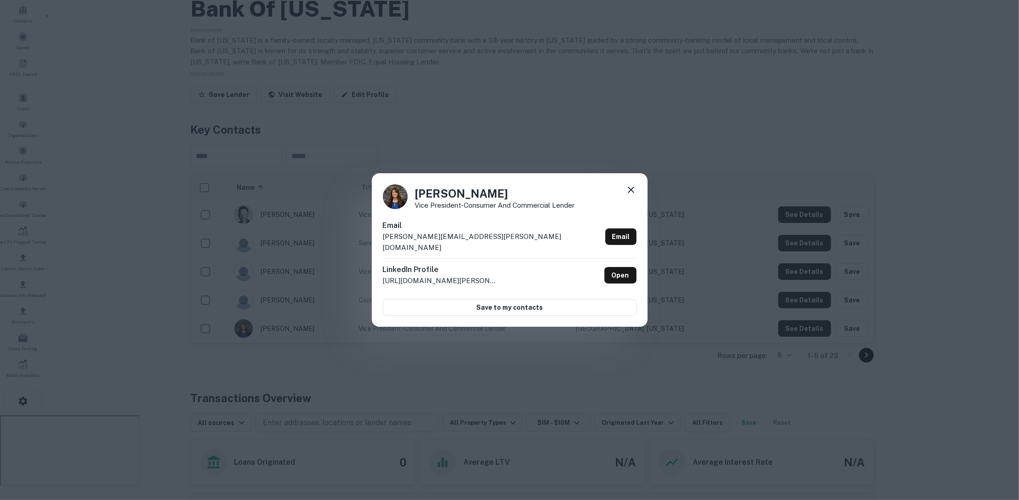
click at [510, 245] on div "Email thuy.aragon@bankofcolorado.com Email" at bounding box center [510, 239] width 254 height 38
drag, startPoint x: 510, startPoint y: 245, endPoint x: 383, endPoint y: 240, distance: 127.4
click at [383, 240] on div "Email thuy.aragon@bankofcolorado.com Email" at bounding box center [510, 239] width 254 height 38
click at [634, 195] on icon at bounding box center [631, 189] width 11 height 11
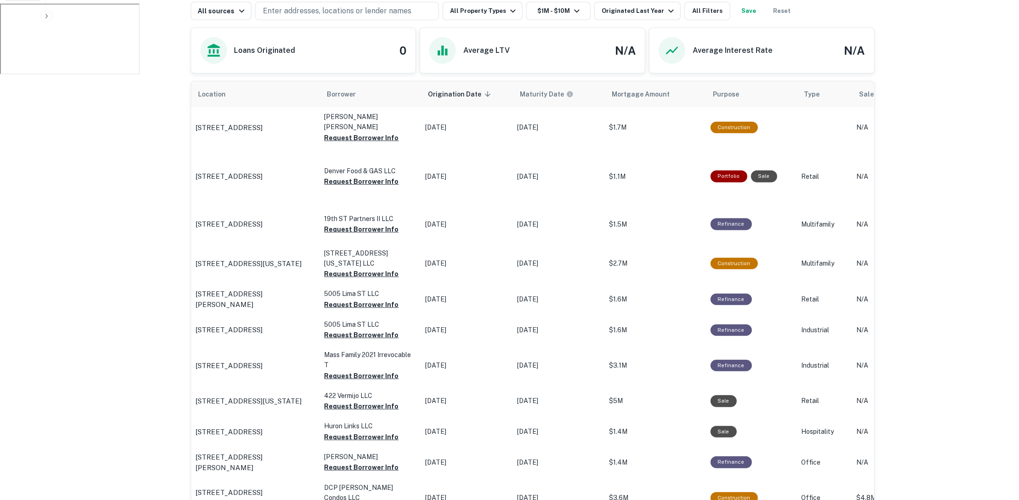
scroll to position [407, 0]
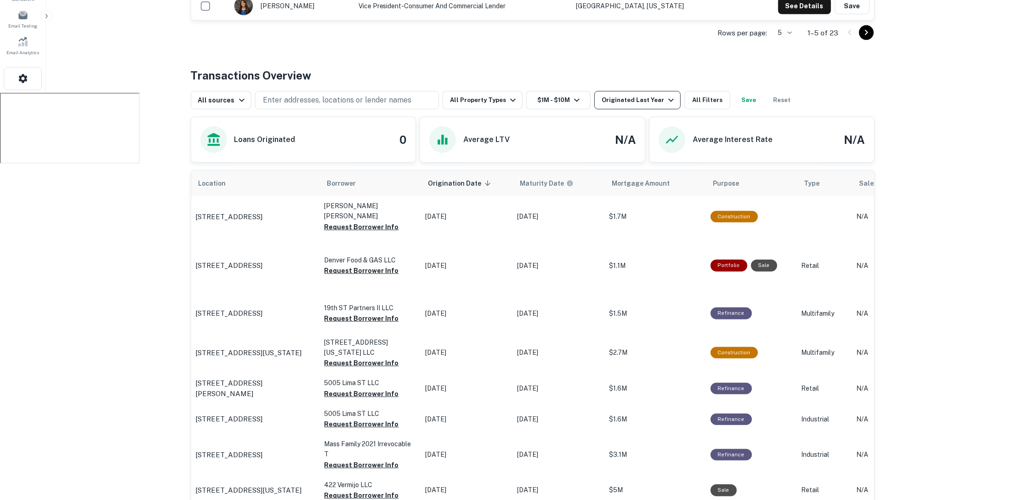
click at [666, 95] on icon "button" at bounding box center [671, 100] width 11 height 11
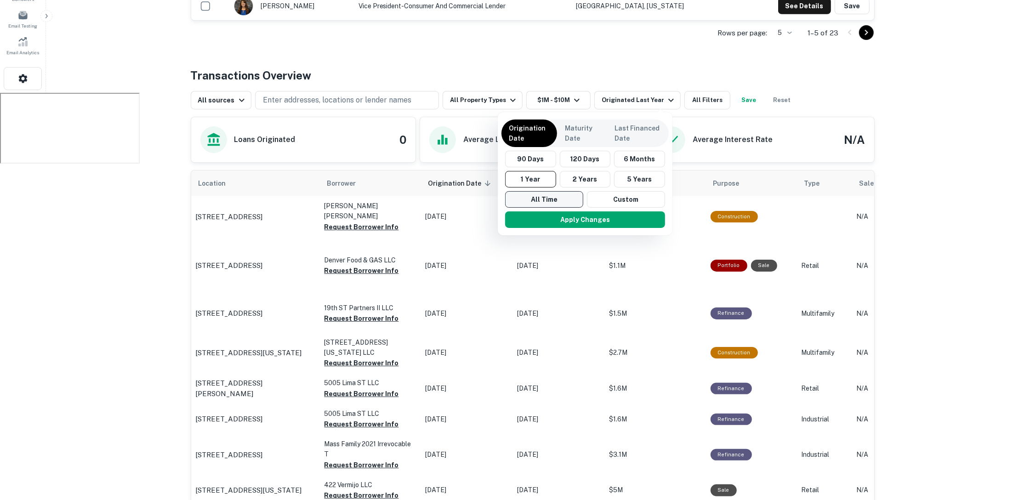
click at [537, 199] on button "All Time" at bounding box center [544, 199] width 78 height 17
click at [627, 222] on button "Apply Changes" at bounding box center [583, 220] width 160 height 17
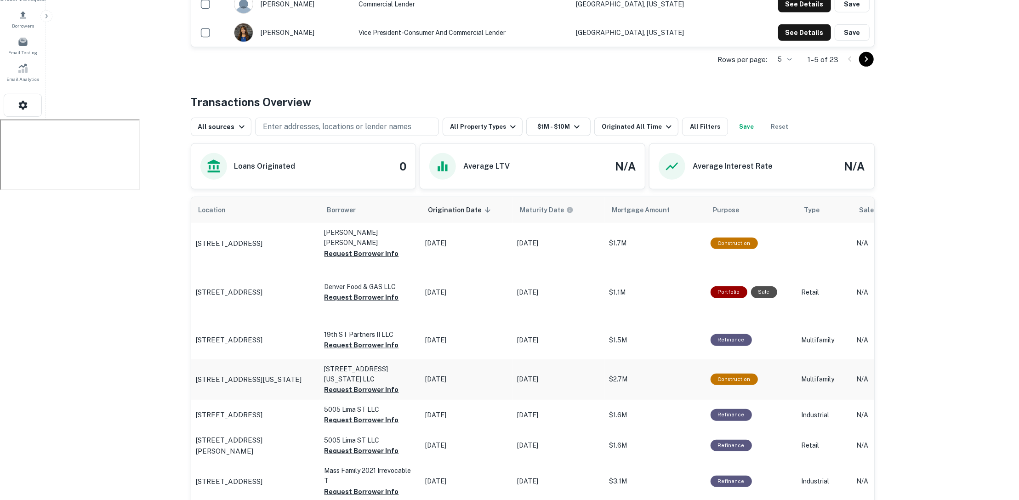
scroll to position [366, 0]
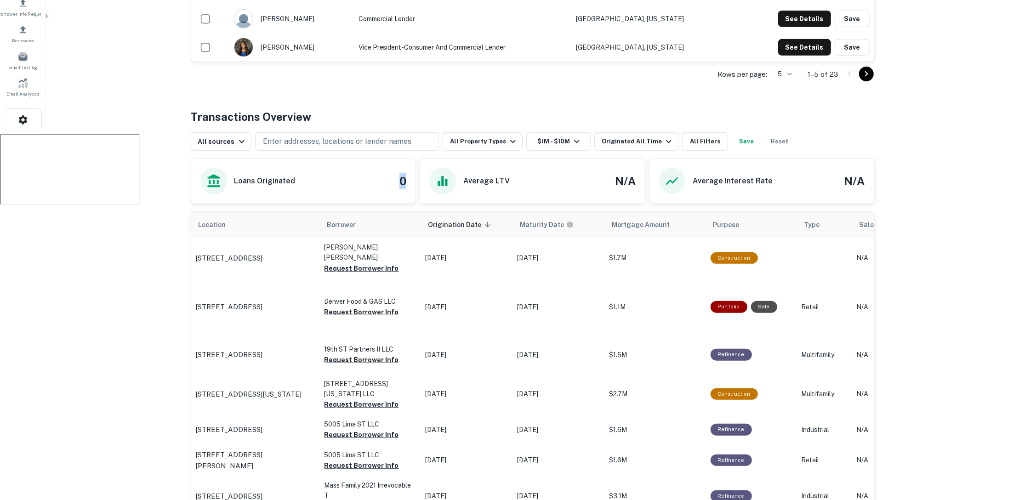
drag, startPoint x: 389, startPoint y: 179, endPoint x: 410, endPoint y: 179, distance: 20.7
click at [410, 179] on div "Loans Originated 0" at bounding box center [303, 181] width 225 height 45
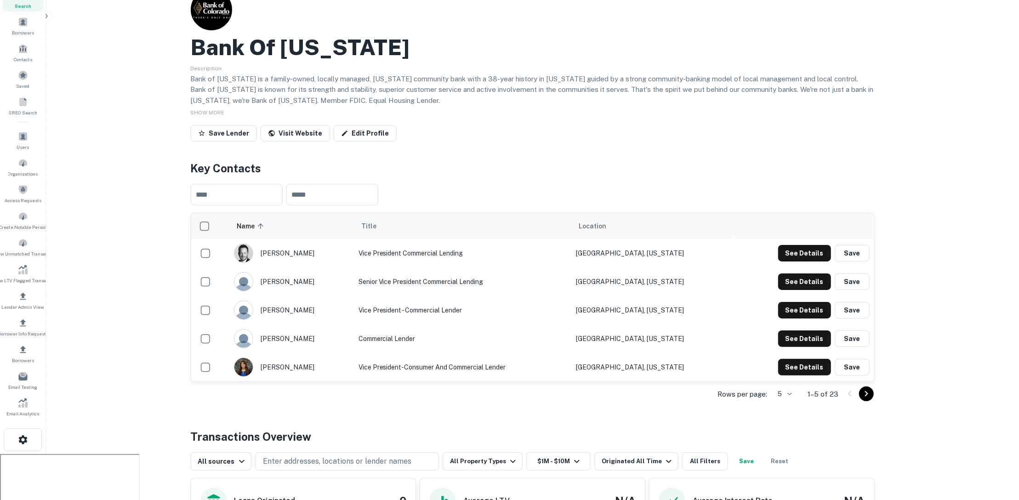
scroll to position [4, 0]
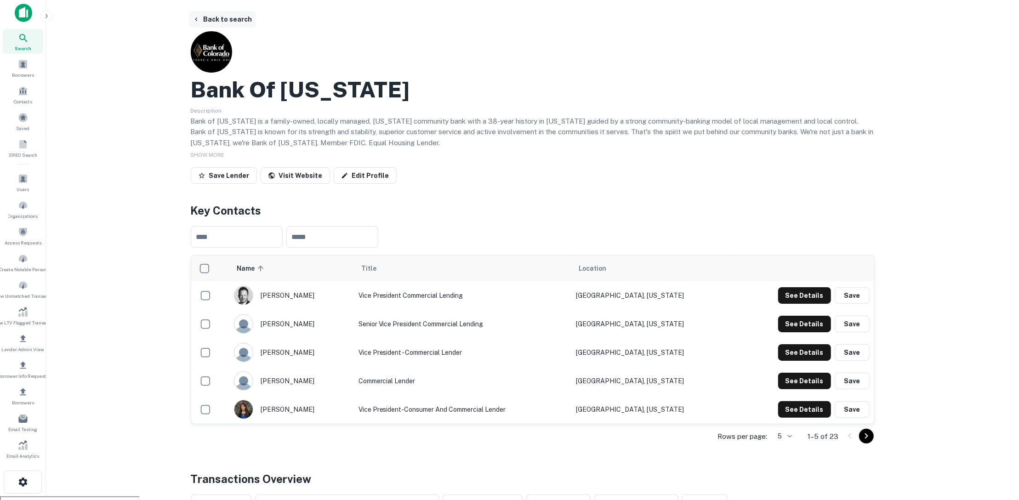
click at [227, 22] on button "Back to search" at bounding box center [222, 19] width 67 height 17
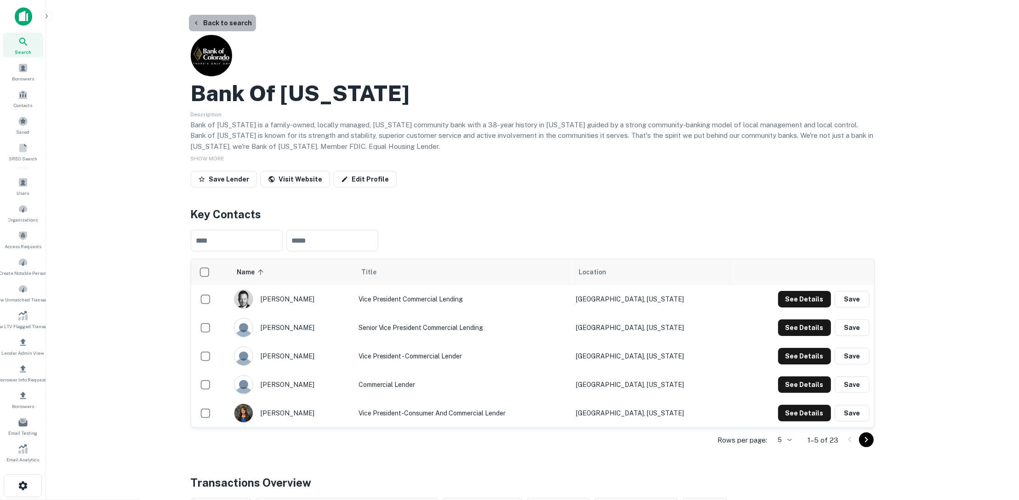
click at [235, 21] on button "Back to search" at bounding box center [222, 23] width 67 height 17
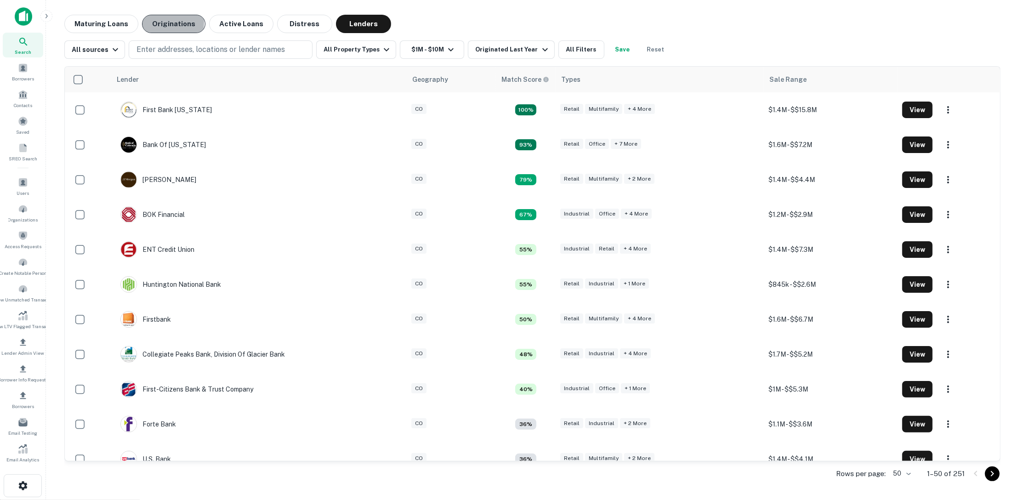
click at [147, 22] on button "Originations" at bounding box center [173, 24] width 63 height 18
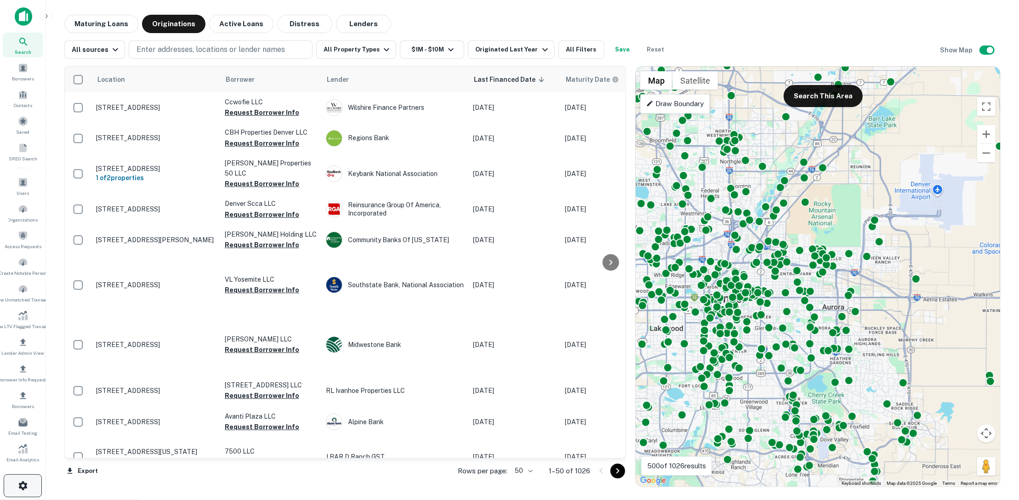
click at [20, 480] on icon "button" at bounding box center [22, 485] width 11 height 11
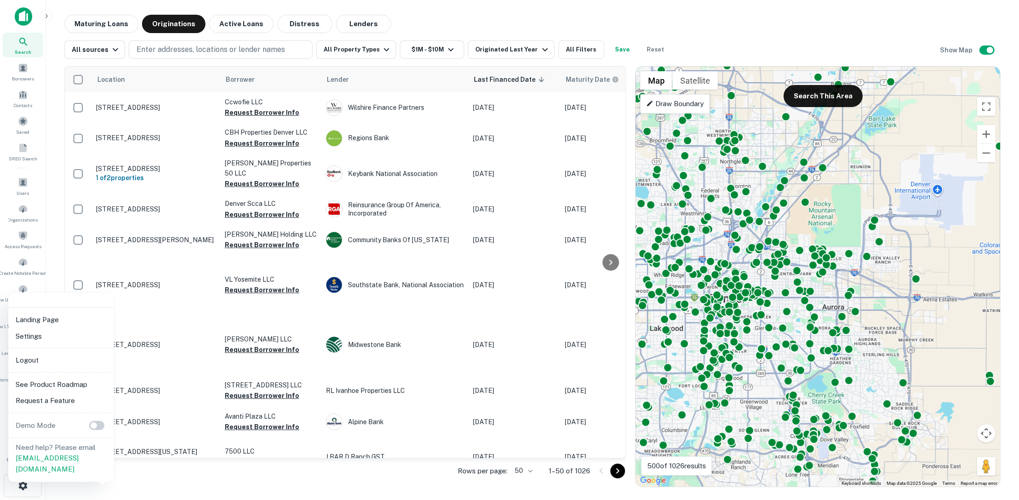
click at [57, 359] on li "Logout" at bounding box center [61, 360] width 98 height 17
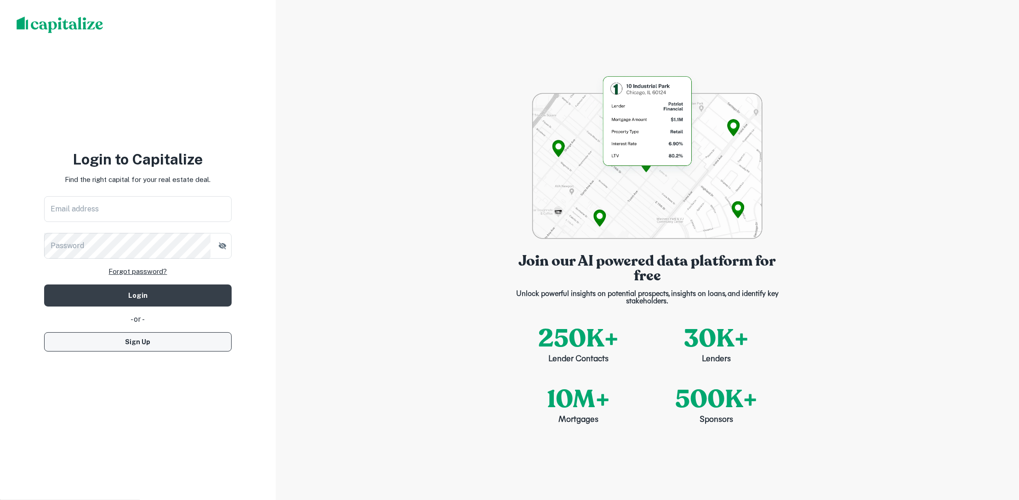
click at [175, 337] on button "Sign Up" at bounding box center [138, 341] width 188 height 19
select select "**"
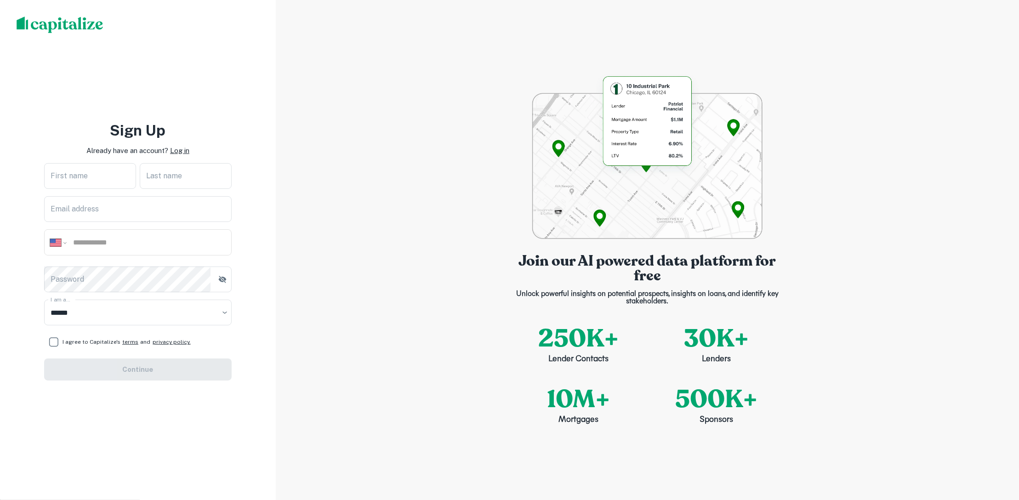
click at [963, 58] on div "Join our AI powered data platform for free Unlock powerful insights on potentia…" at bounding box center [648, 250] width 744 height 500
click at [185, 150] on p "Log in" at bounding box center [179, 150] width 19 height 11
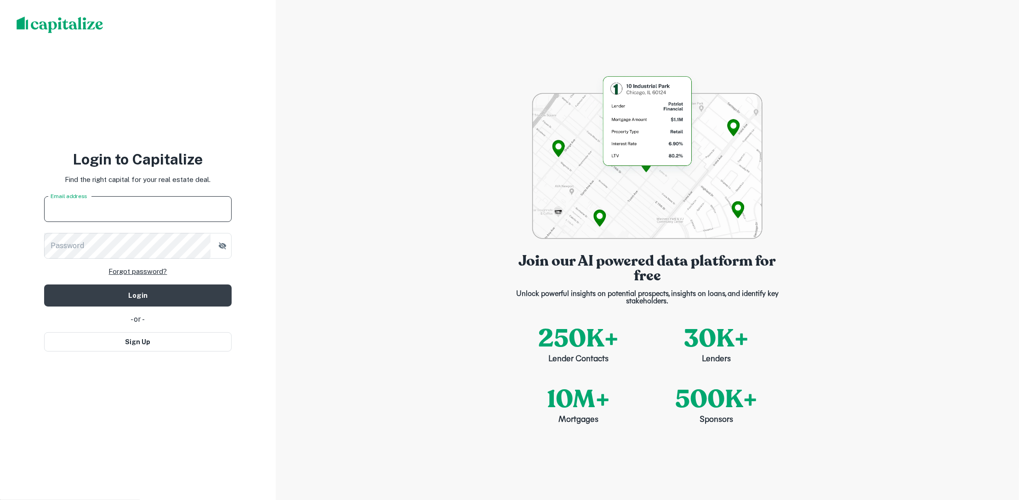
click at [162, 214] on input "Email address" at bounding box center [138, 209] width 188 height 26
type input "**********"
click at [161, 298] on button "Login" at bounding box center [138, 296] width 188 height 22
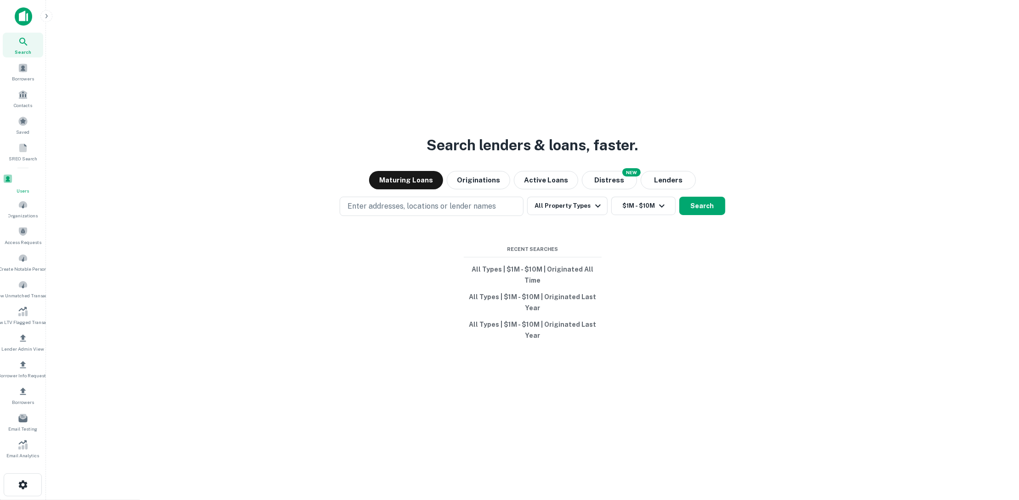
click at [13, 181] on span at bounding box center [8, 179] width 10 height 10
click at [26, 67] on span at bounding box center [23, 68] width 10 height 10
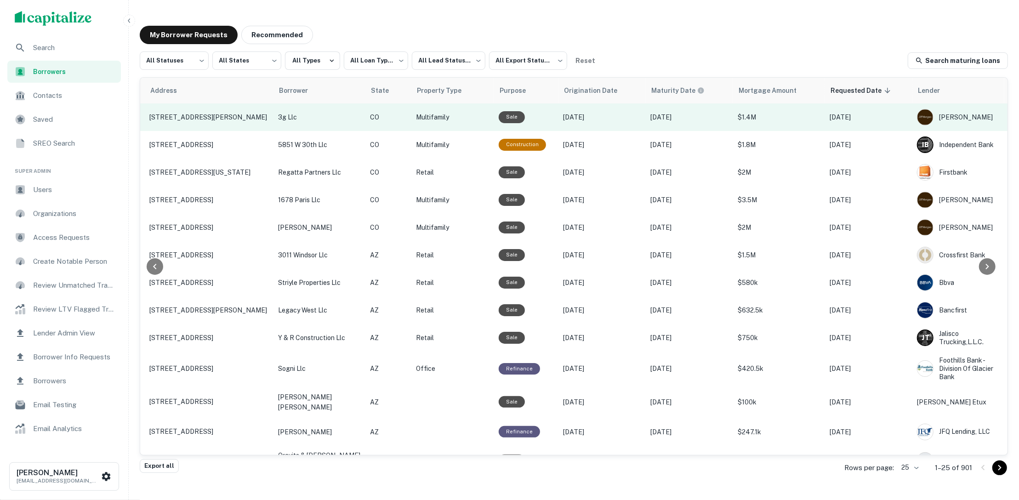
scroll to position [0, 104]
click at [345, 116] on p "3g llc" at bounding box center [320, 117] width 83 height 10
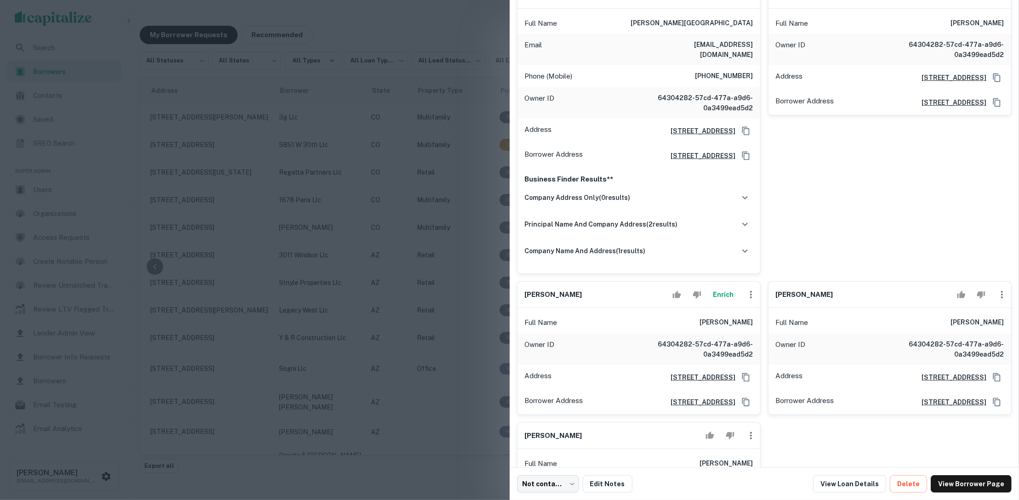
scroll to position [153, 0]
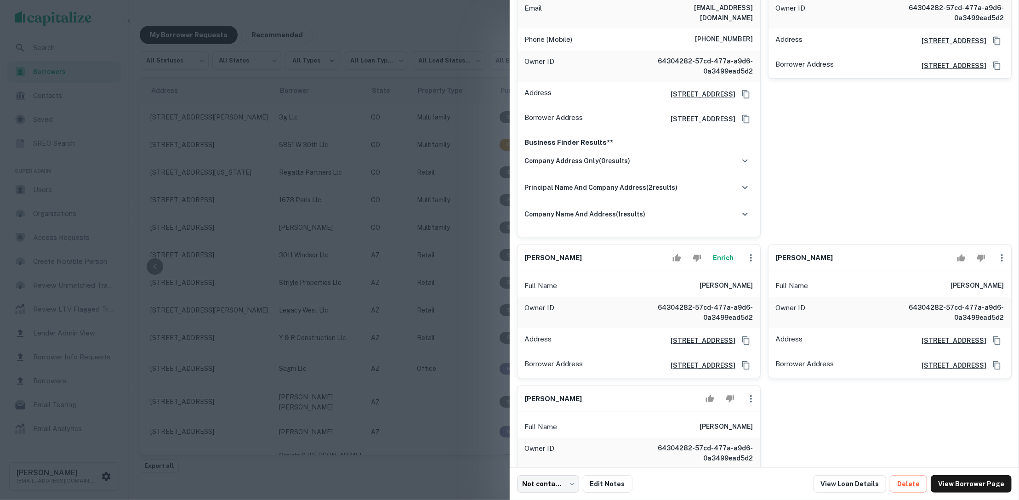
click at [402, 144] on div at bounding box center [509, 250] width 1019 height 500
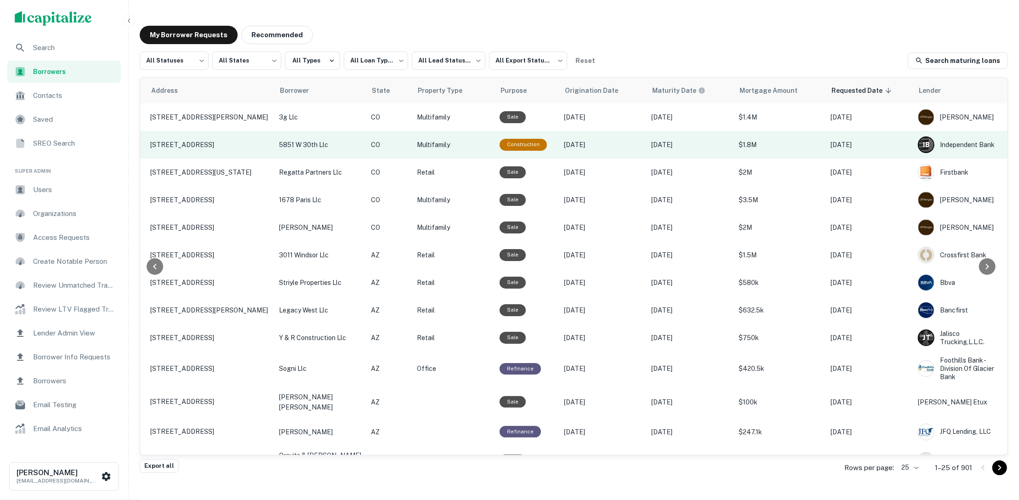
click at [483, 143] on p "Multifamily" at bounding box center [454, 145] width 74 height 10
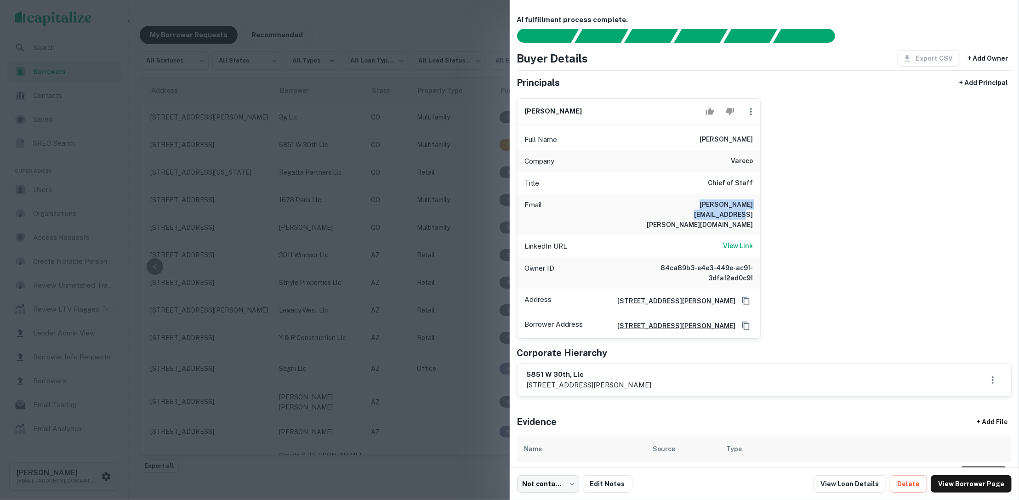
drag, startPoint x: 751, startPoint y: 204, endPoint x: 665, endPoint y: 207, distance: 86.5
click at [665, 207] on div "Email [PERSON_NAME][EMAIL_ADDRESS][PERSON_NAME][DOMAIN_NAME]" at bounding box center [639, 214] width 243 height 41
click at [464, 106] on div at bounding box center [509, 250] width 1019 height 500
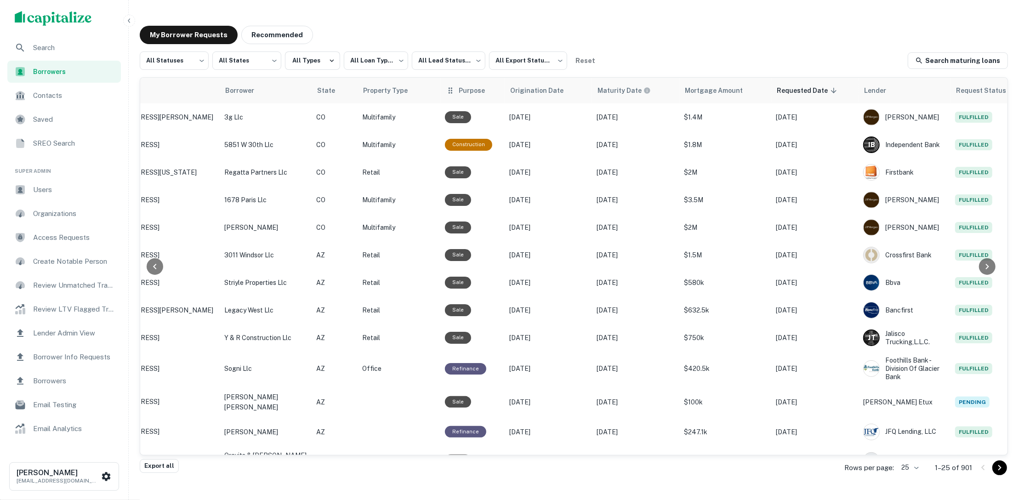
scroll to position [0, 213]
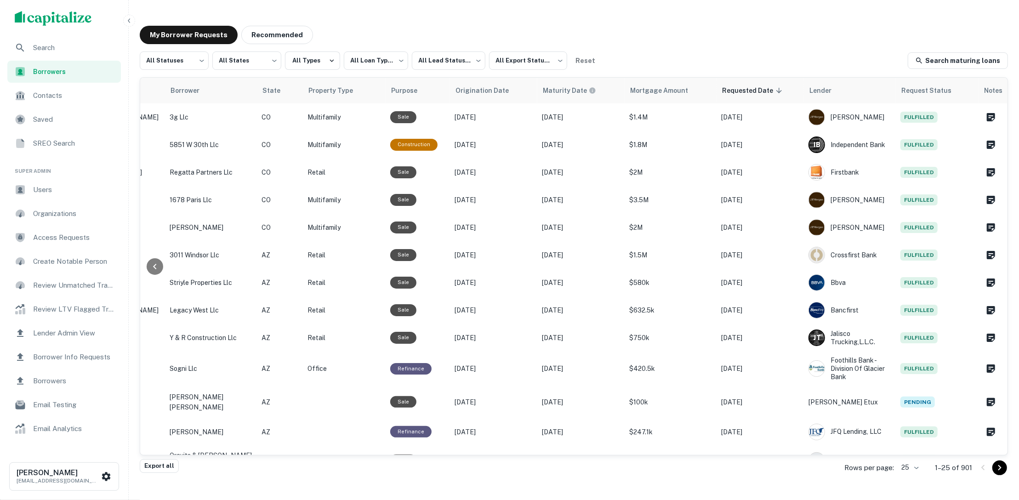
click at [598, 6] on div "**********" at bounding box center [509, 260] width 1019 height 520
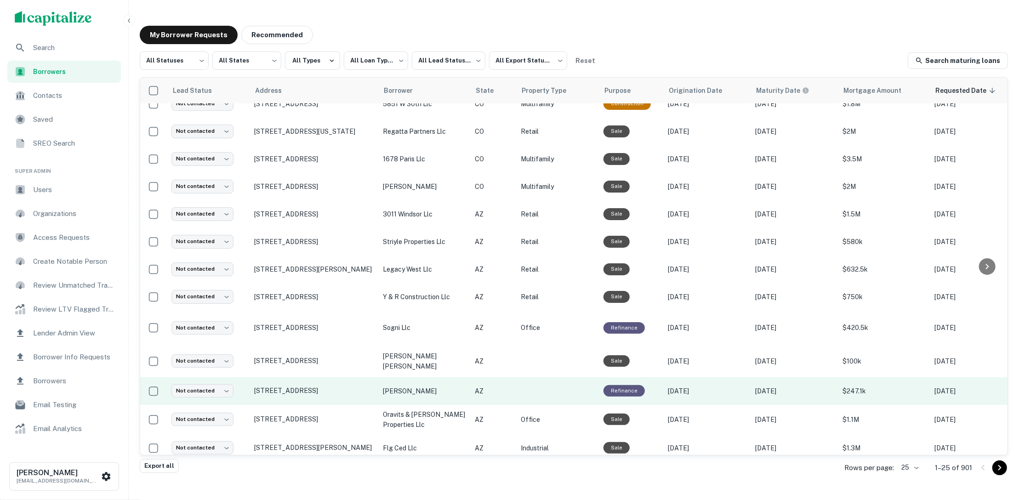
scroll to position [0, 0]
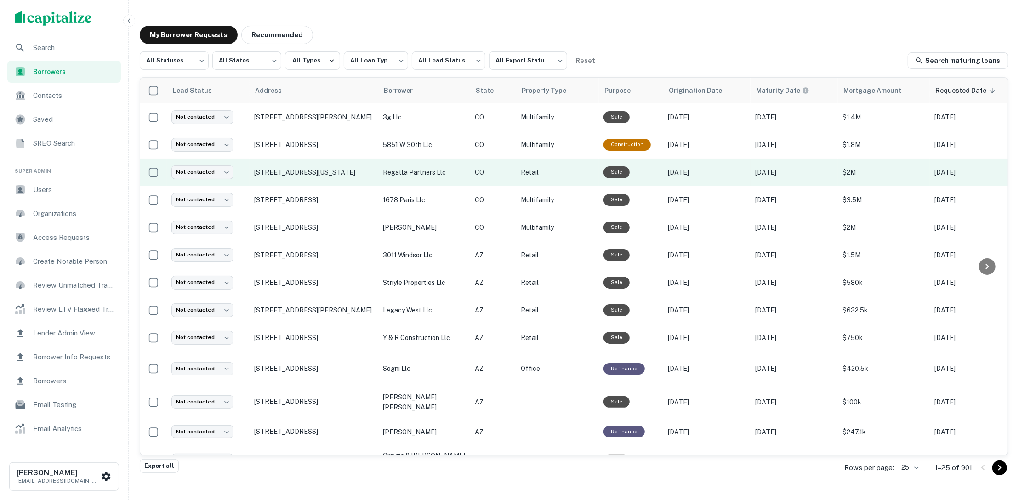
click at [461, 173] on p "regatta partners llc" at bounding box center [424, 172] width 83 height 10
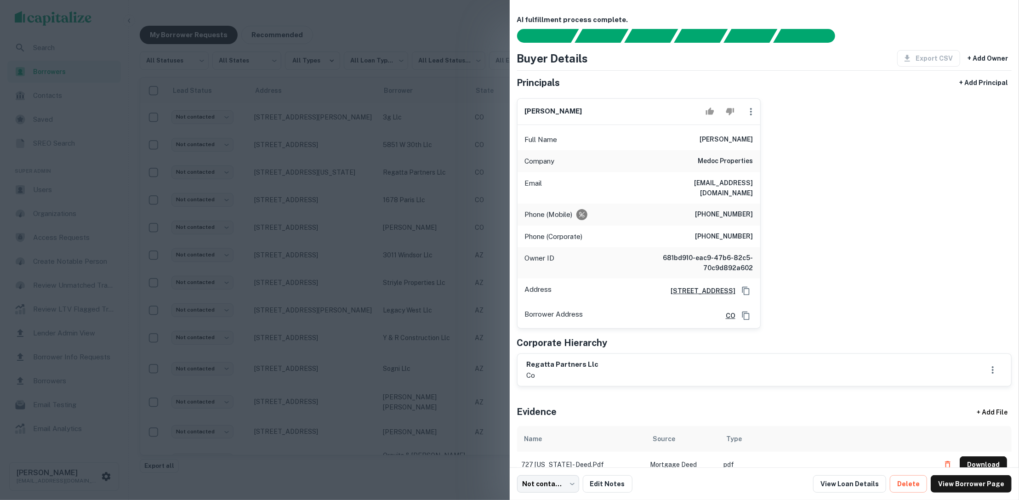
click at [475, 33] on div at bounding box center [509, 250] width 1019 height 500
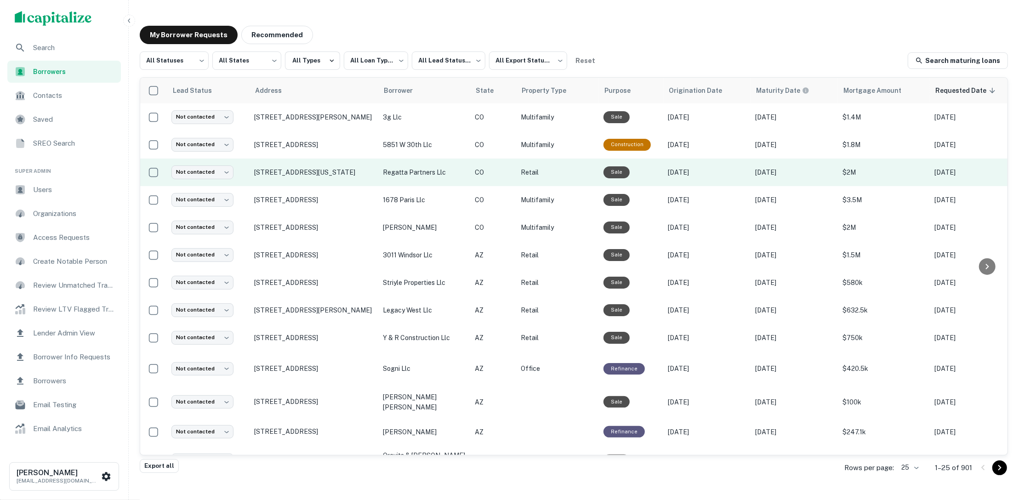
click at [570, 167] on p "Retail" at bounding box center [558, 172] width 74 height 10
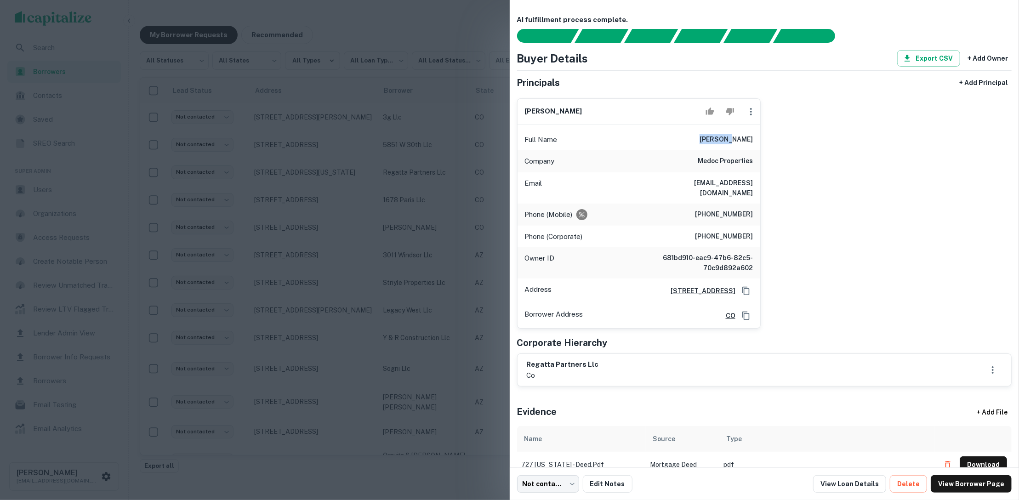
drag, startPoint x: 718, startPoint y: 137, endPoint x: 745, endPoint y: 137, distance: 27.1
click at [745, 137] on div "Full Name navid saidi" at bounding box center [639, 140] width 243 height 22
click at [444, 139] on div at bounding box center [509, 250] width 1019 height 500
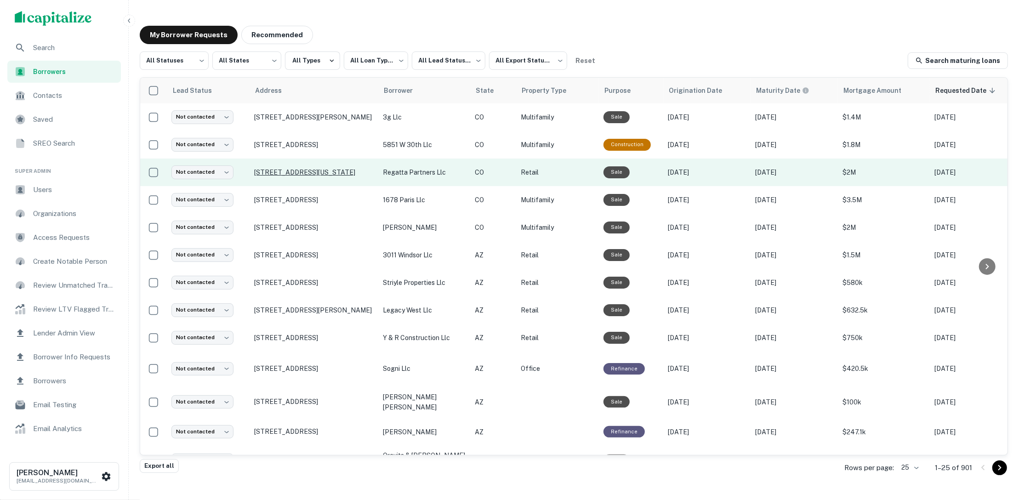
click at [319, 171] on p "[STREET_ADDRESS][US_STATE]" at bounding box center [314, 172] width 120 height 8
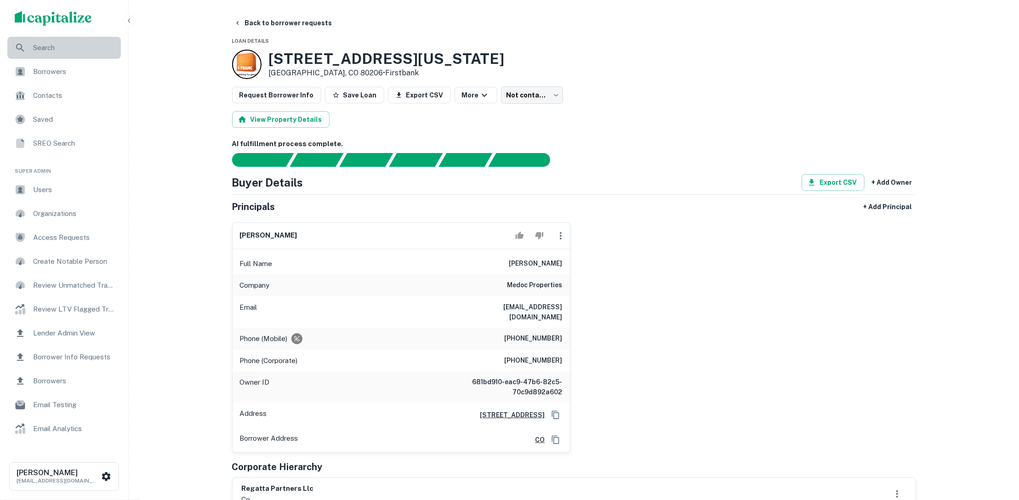
click at [89, 42] on div "Search" at bounding box center [64, 48] width 114 height 22
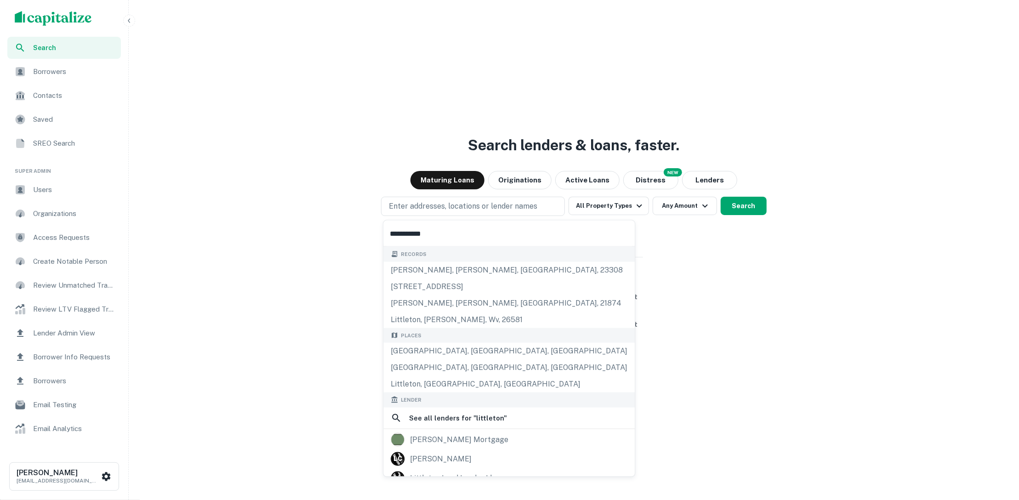
type input "**********"
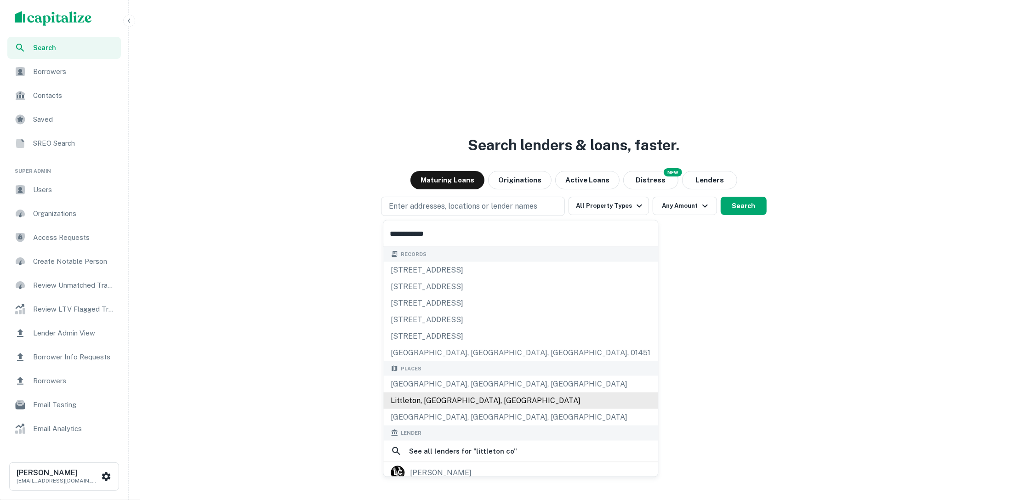
click at [502, 401] on div "Littleton, [GEOGRAPHIC_DATA], [GEOGRAPHIC_DATA]" at bounding box center [520, 401] width 275 height 17
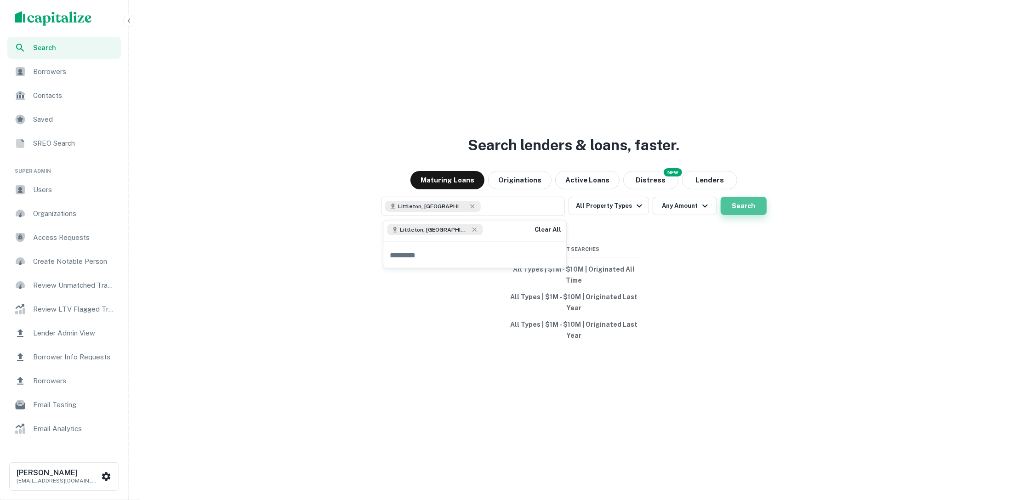
click at [751, 207] on button "Search" at bounding box center [744, 206] width 46 height 18
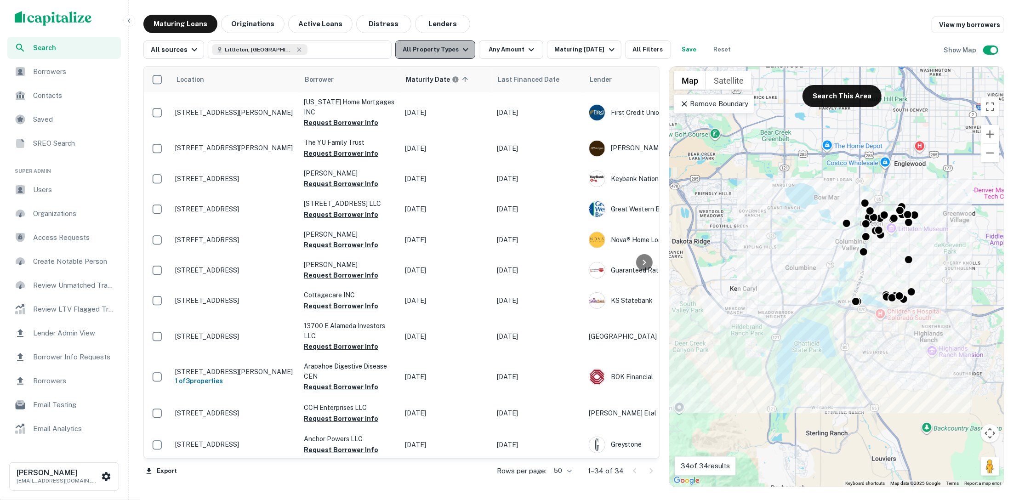
click at [461, 53] on icon "button" at bounding box center [465, 49] width 11 height 11
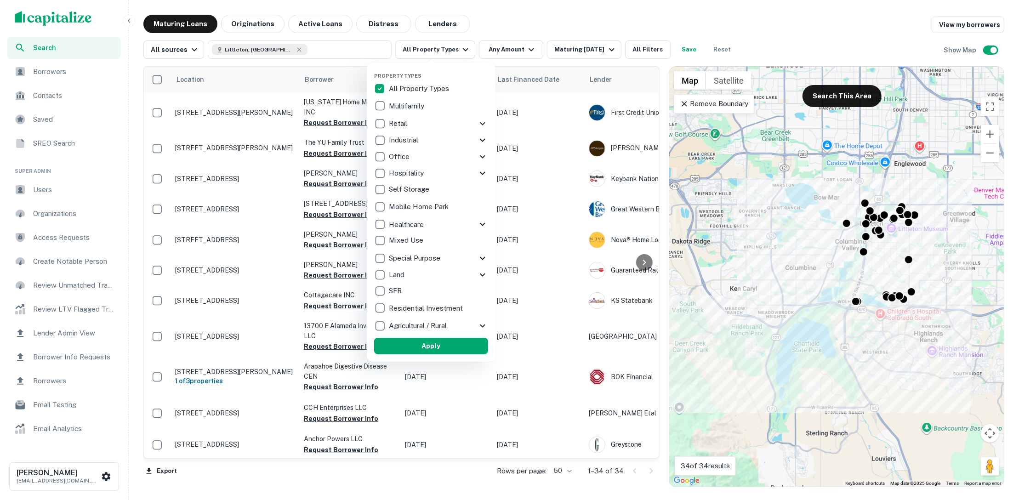
click at [389, 106] on p "Multifamily" at bounding box center [407, 106] width 37 height 11
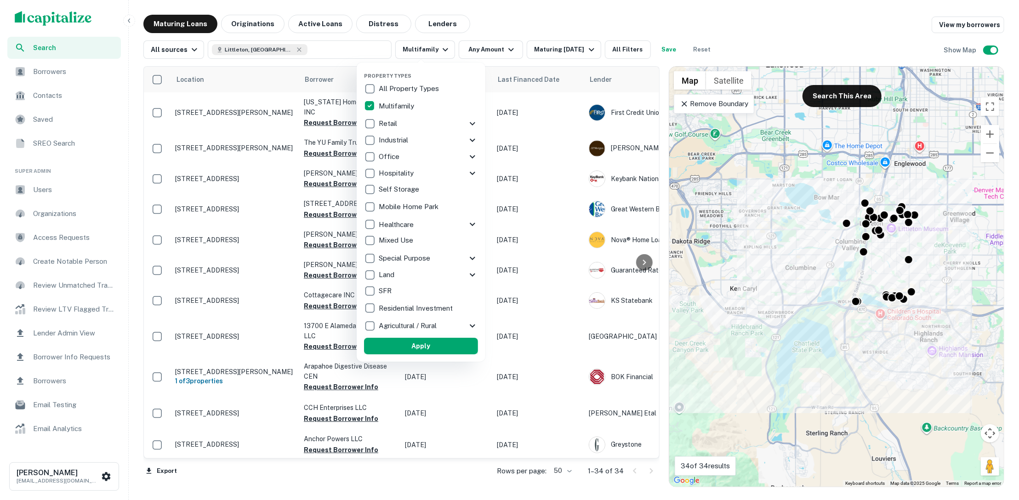
click at [412, 347] on button "Apply" at bounding box center [421, 346] width 114 height 17
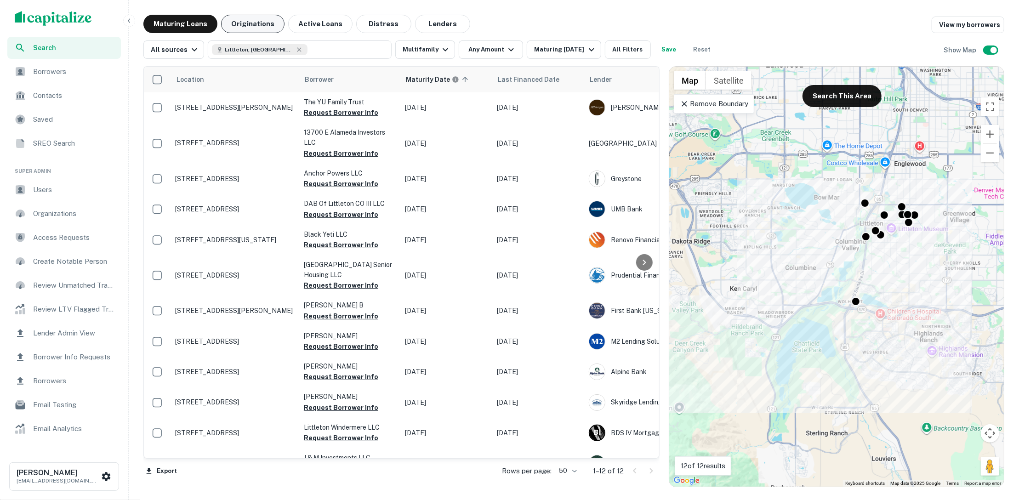
click at [265, 27] on button "Originations" at bounding box center [252, 24] width 63 height 18
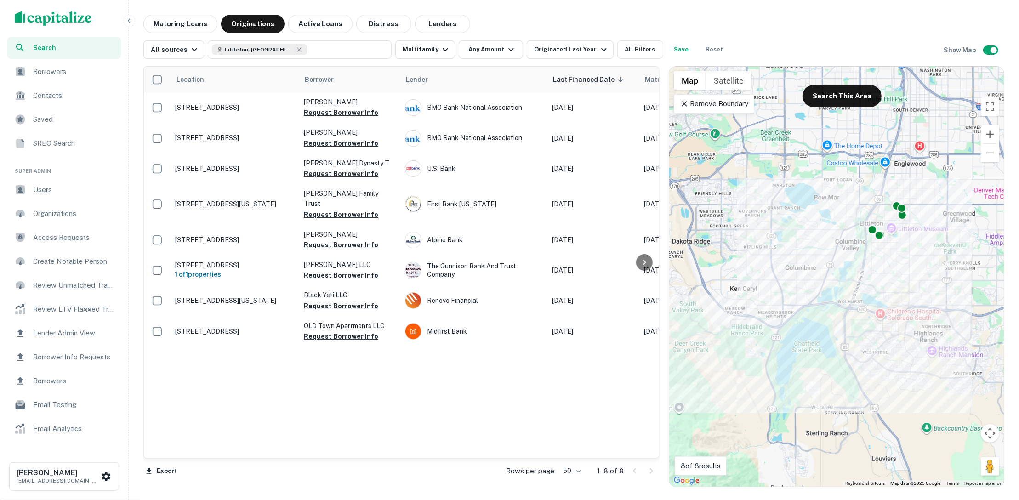
click at [671, 49] on button "Save" at bounding box center [681, 49] width 29 height 18
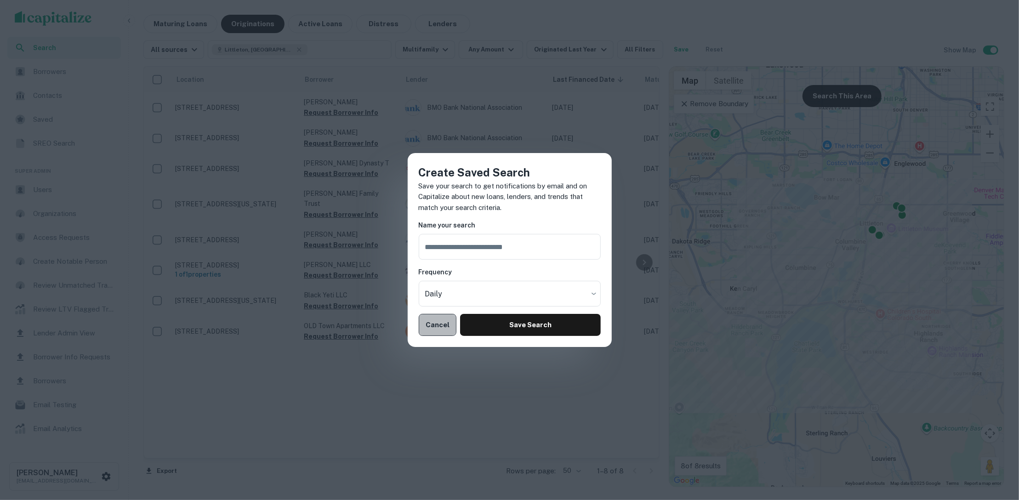
click at [438, 329] on button "Cancel" at bounding box center [438, 325] width 38 height 22
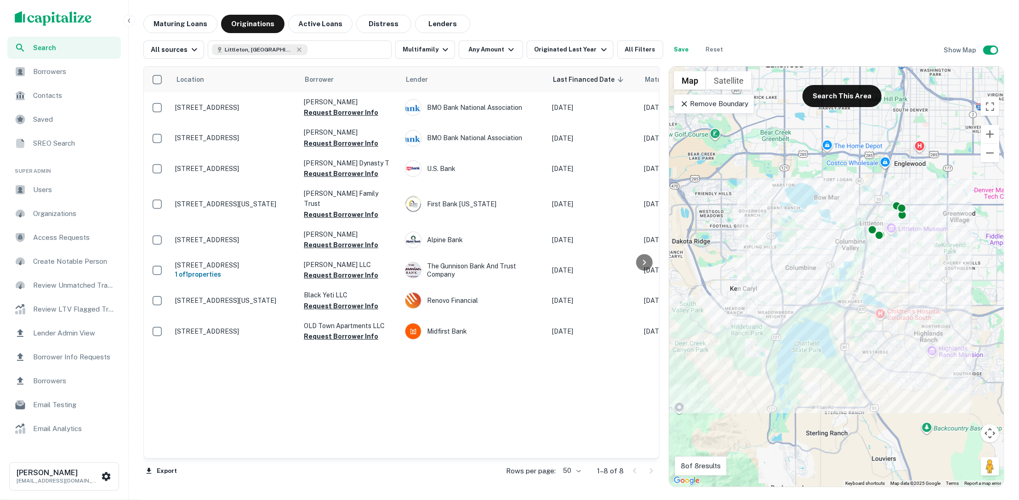
click at [897, 406] on div "To activate drag with keyboard, press Alt + Enter. Once in keyboard drag state,…" at bounding box center [836, 277] width 335 height 420
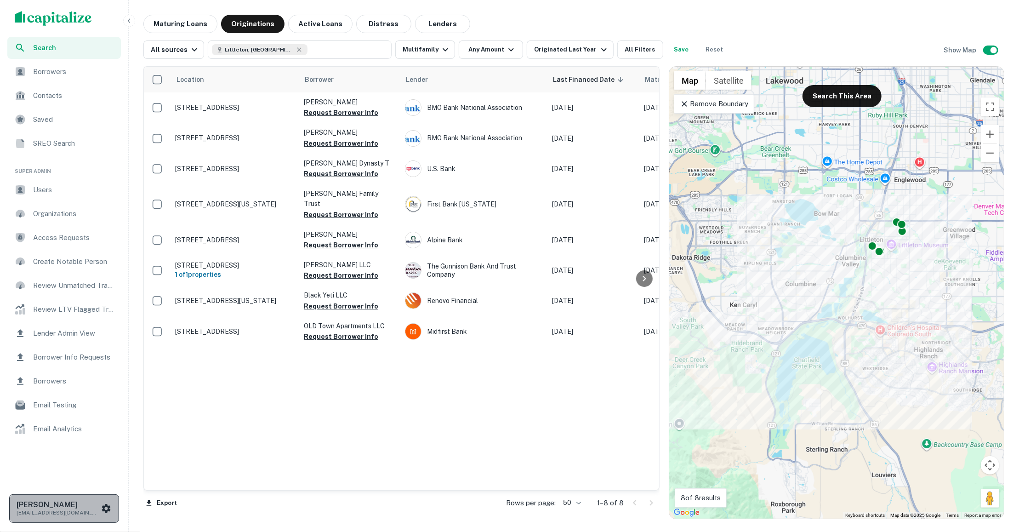
click at [86, 500] on p "[EMAIL_ADDRESS][DOMAIN_NAME]" at bounding box center [58, 513] width 83 height 8
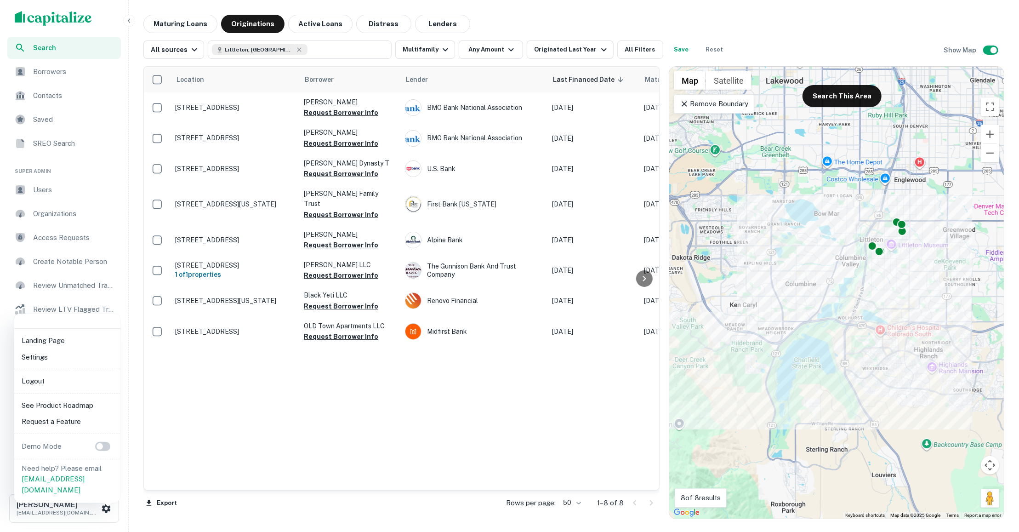
click at [71, 359] on li "Settings" at bounding box center [67, 357] width 98 height 17
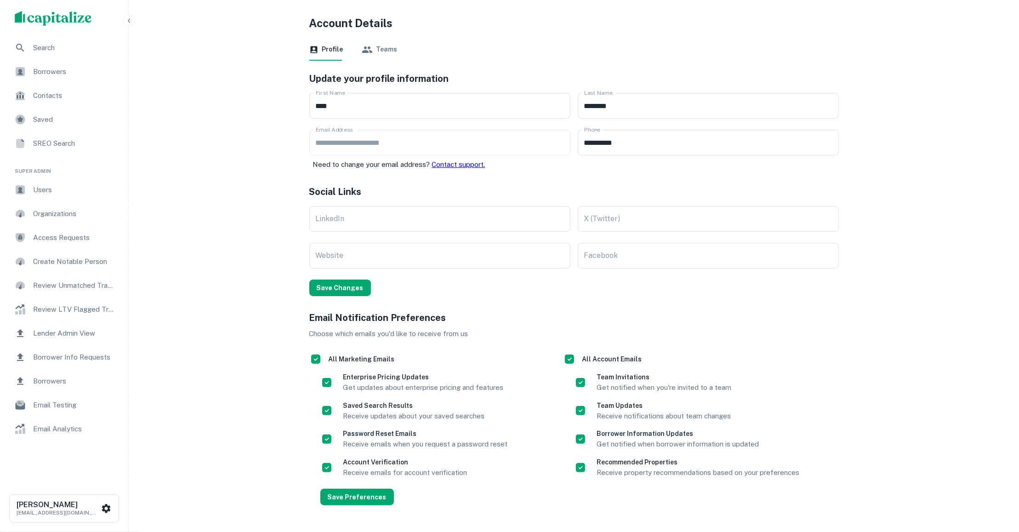
scroll to position [36, 0]
